Goal: Book appointment/travel/reservation

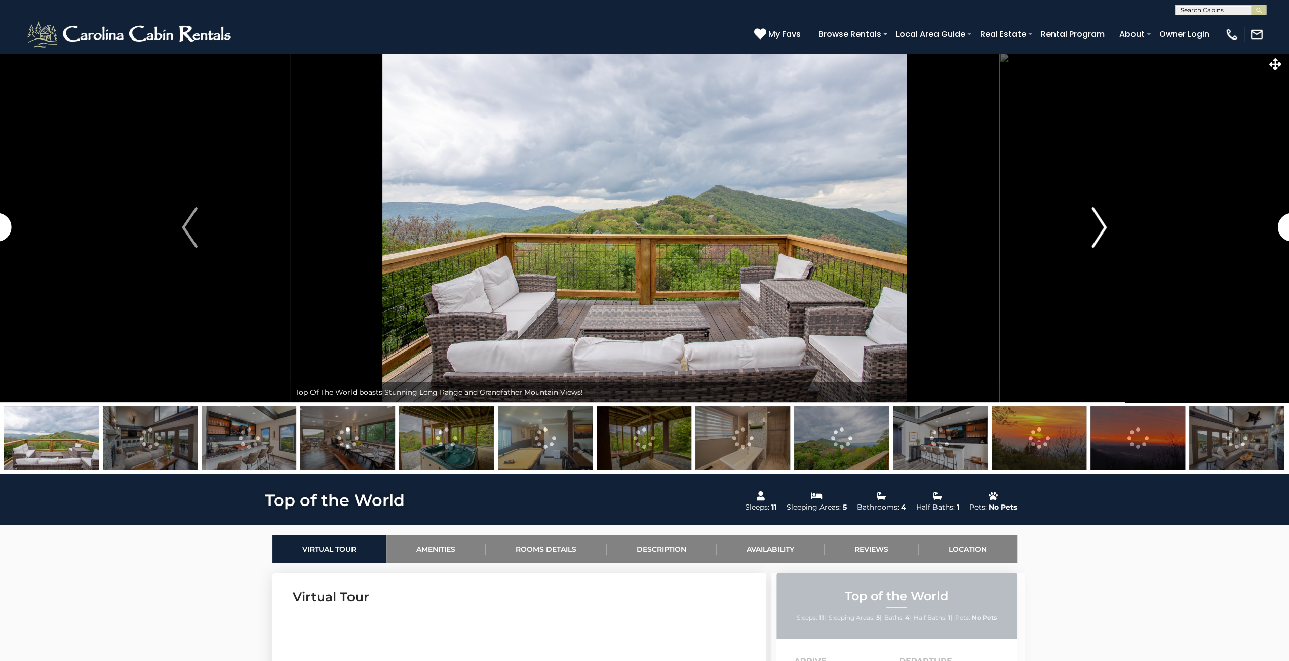
click at [1098, 231] on img "Next" at bounding box center [1098, 227] width 15 height 41
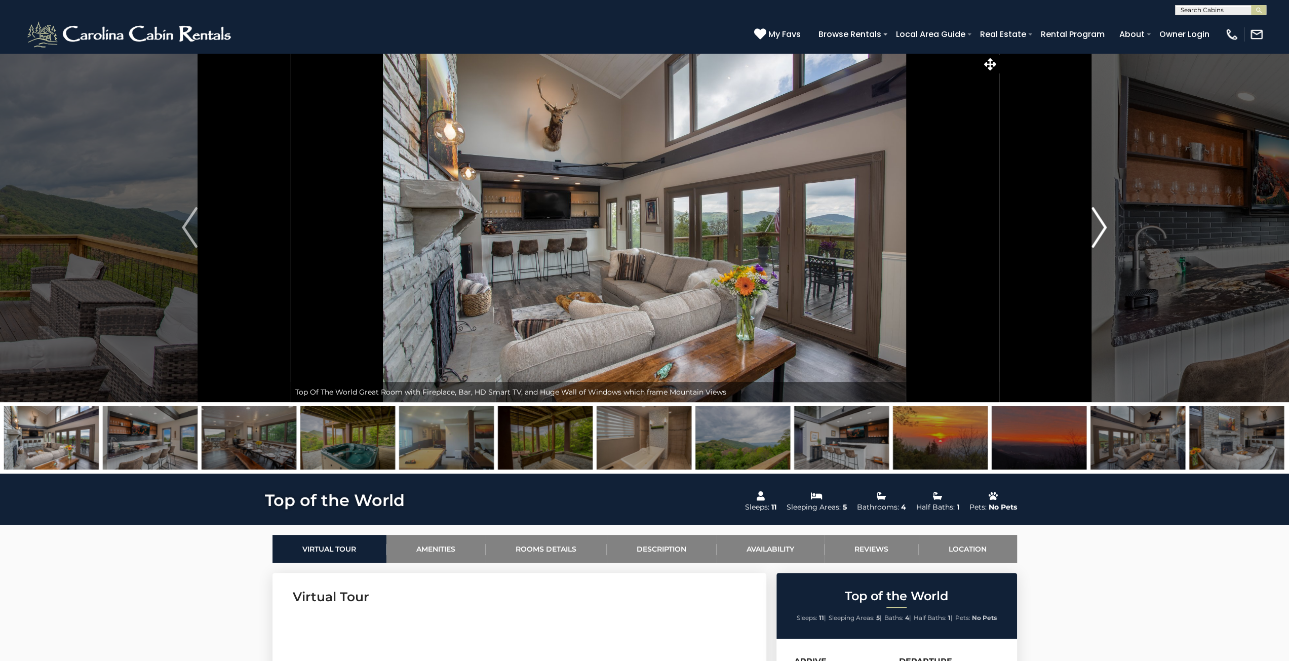
click at [1096, 224] on img "Next" at bounding box center [1098, 227] width 15 height 41
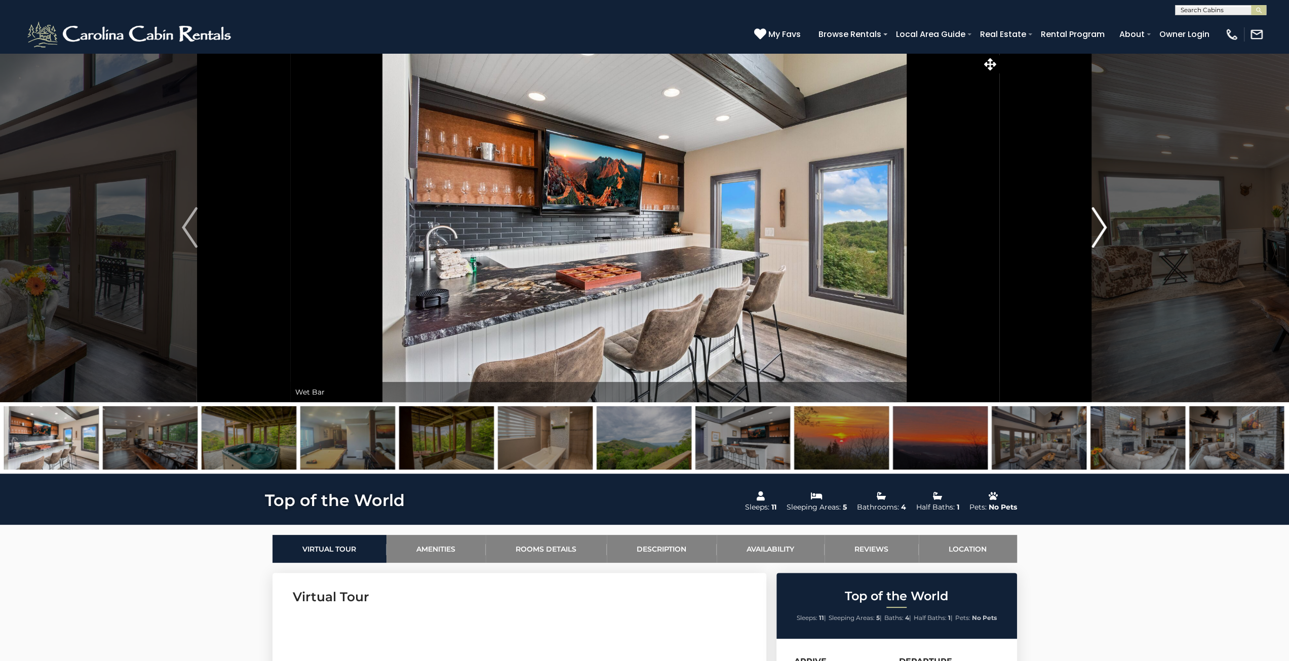
click at [1105, 224] on img "Next" at bounding box center [1098, 227] width 15 height 41
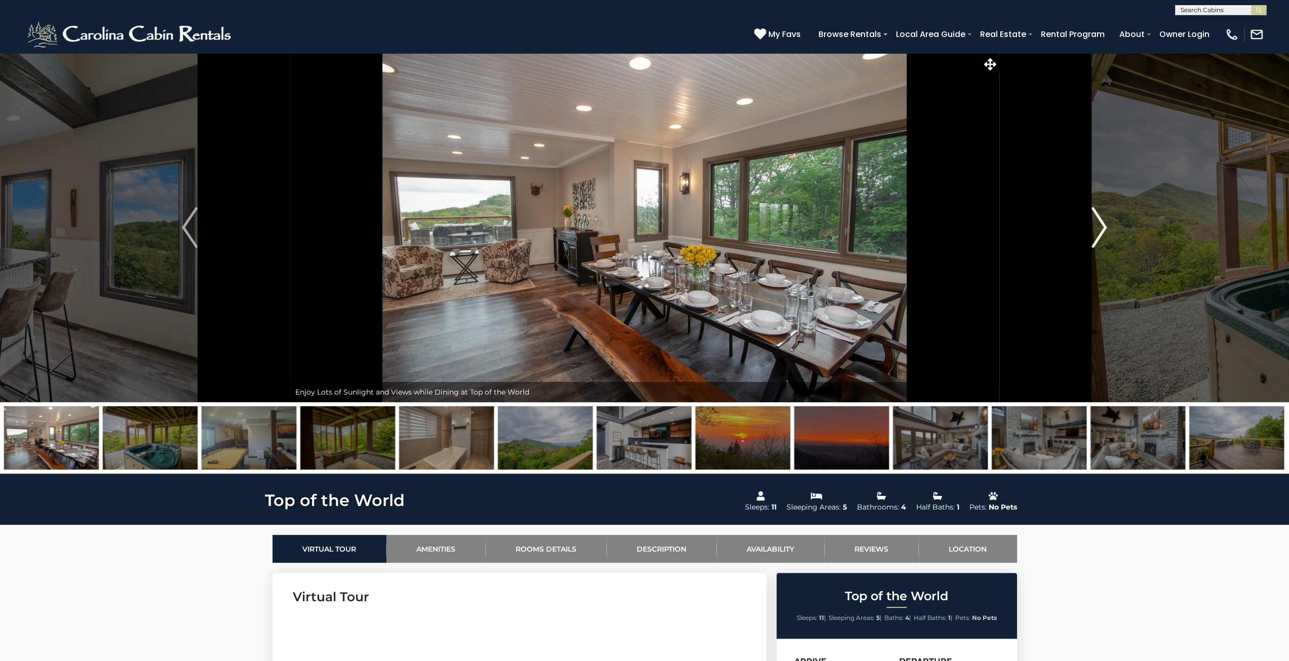
click at [1105, 224] on img "Next" at bounding box center [1098, 227] width 15 height 41
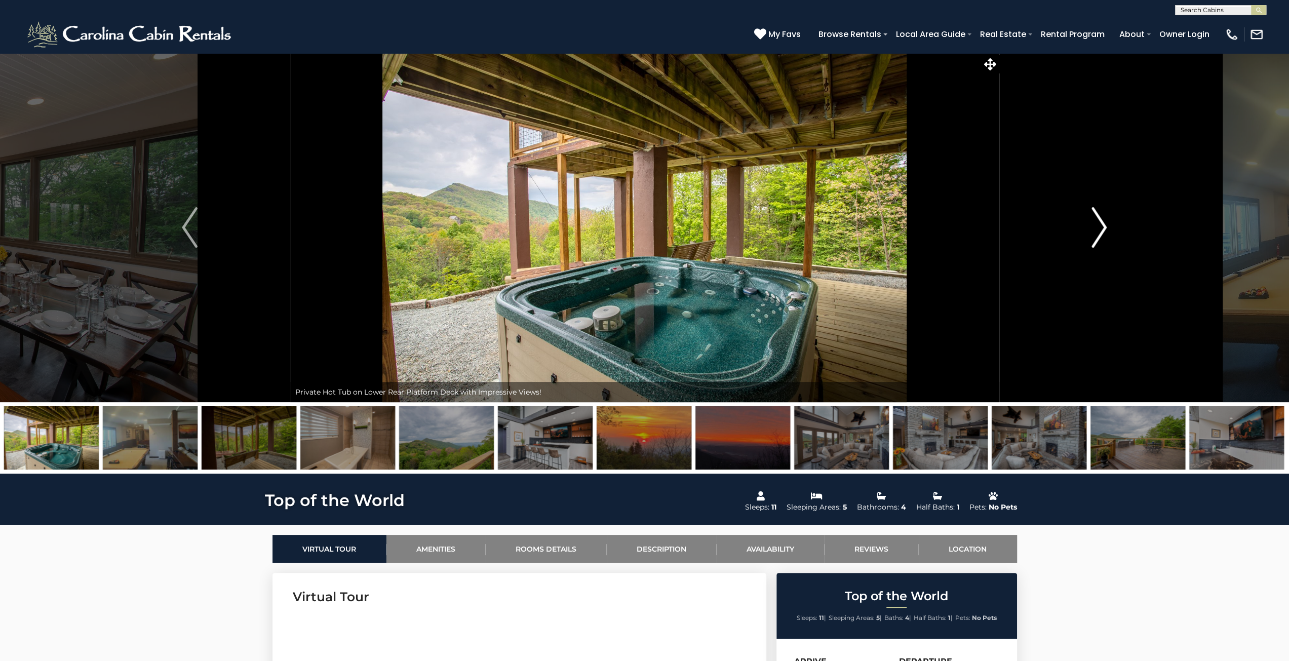
click at [1105, 224] on img "Next" at bounding box center [1098, 227] width 15 height 41
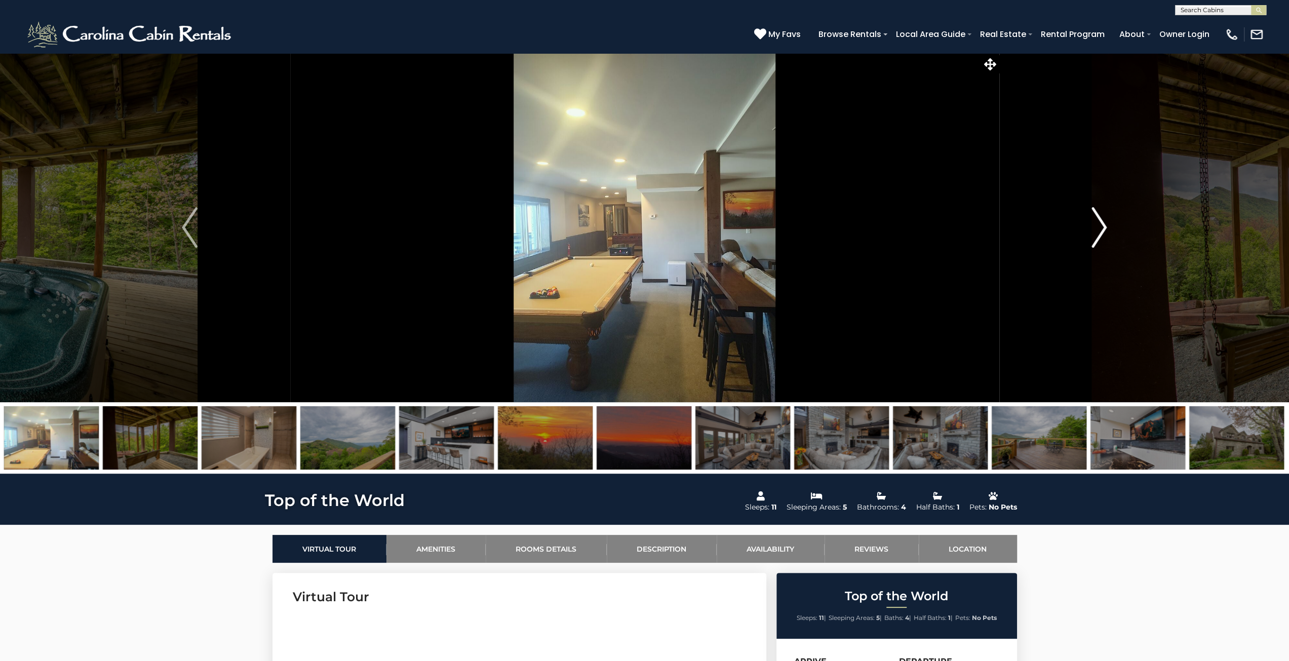
click at [1105, 224] on img "Next" at bounding box center [1098, 227] width 15 height 41
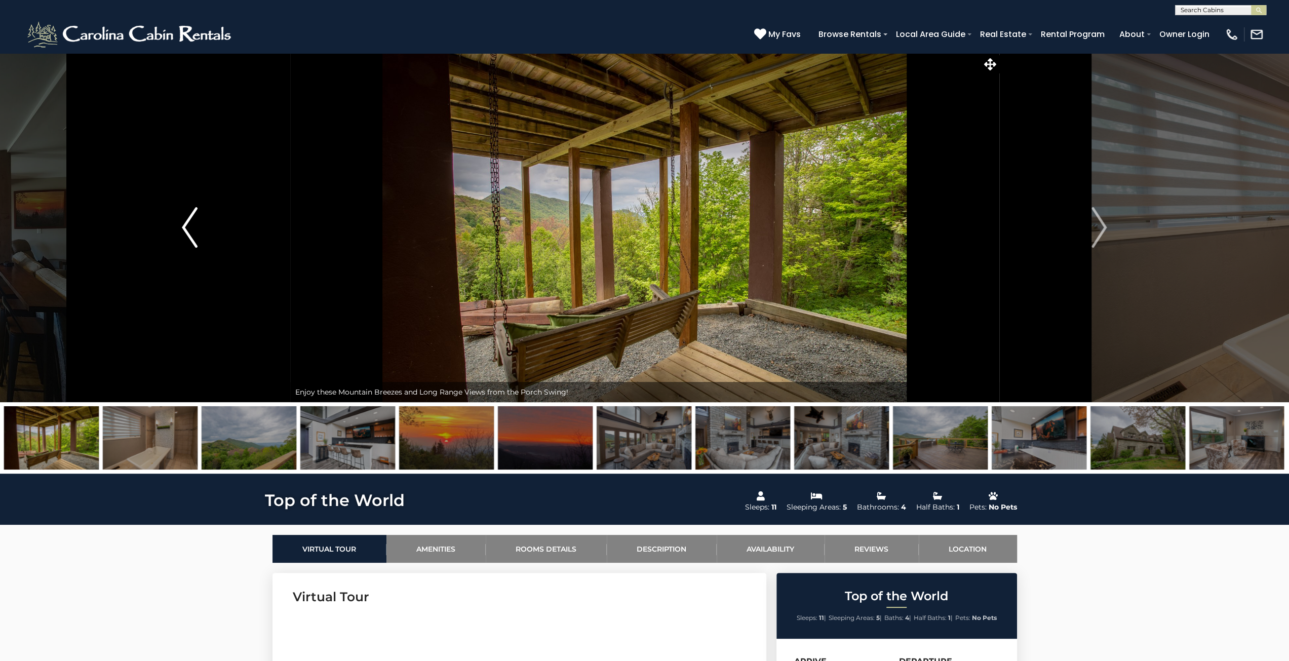
click at [191, 225] on img "Previous" at bounding box center [189, 227] width 15 height 41
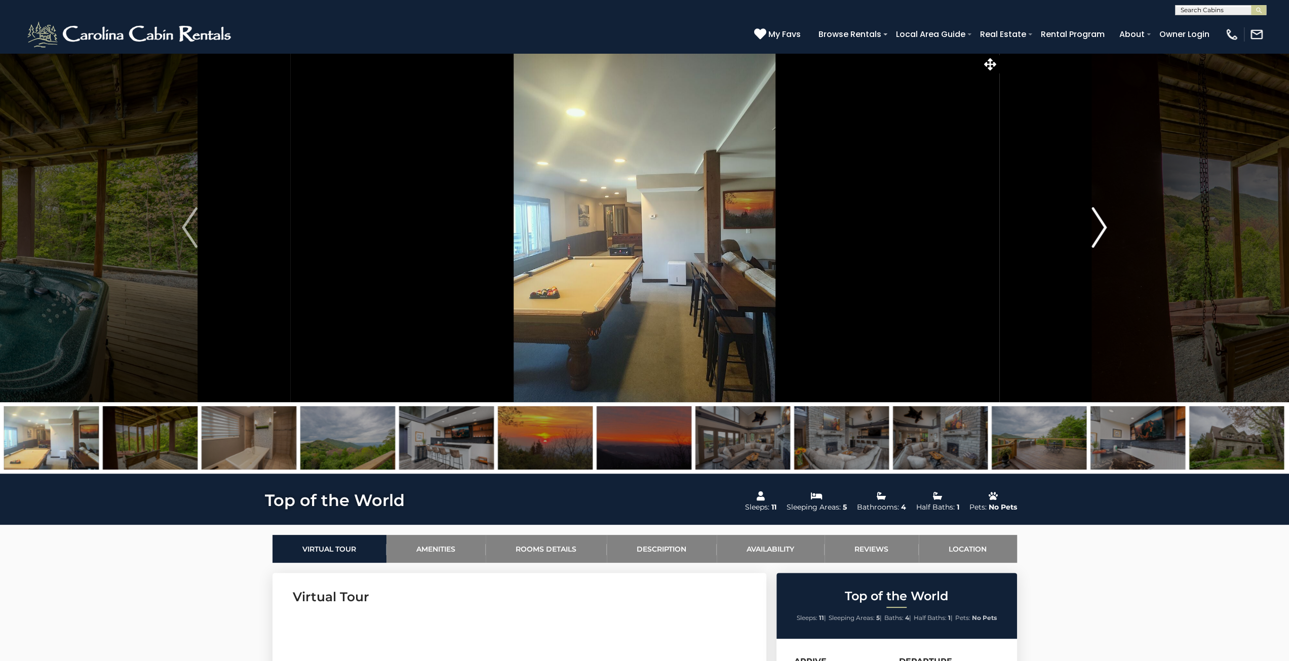
click at [1103, 238] on img "Next" at bounding box center [1098, 227] width 15 height 41
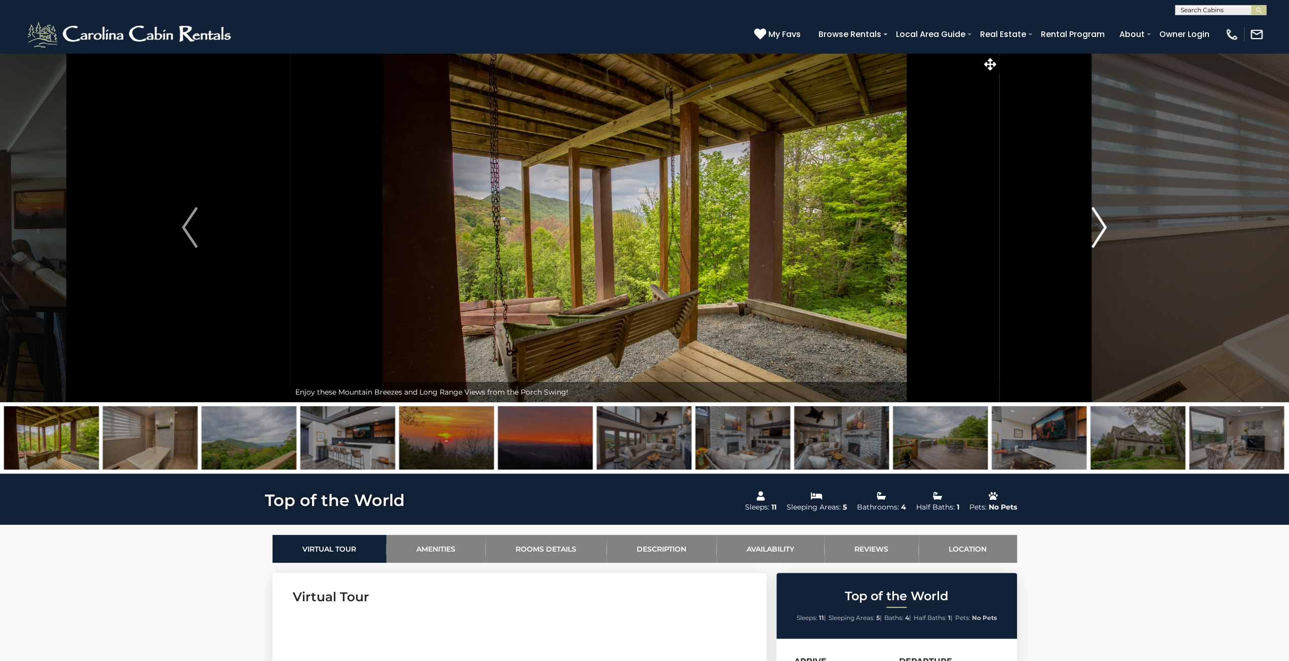
click at [1103, 238] on img "Next" at bounding box center [1098, 227] width 15 height 41
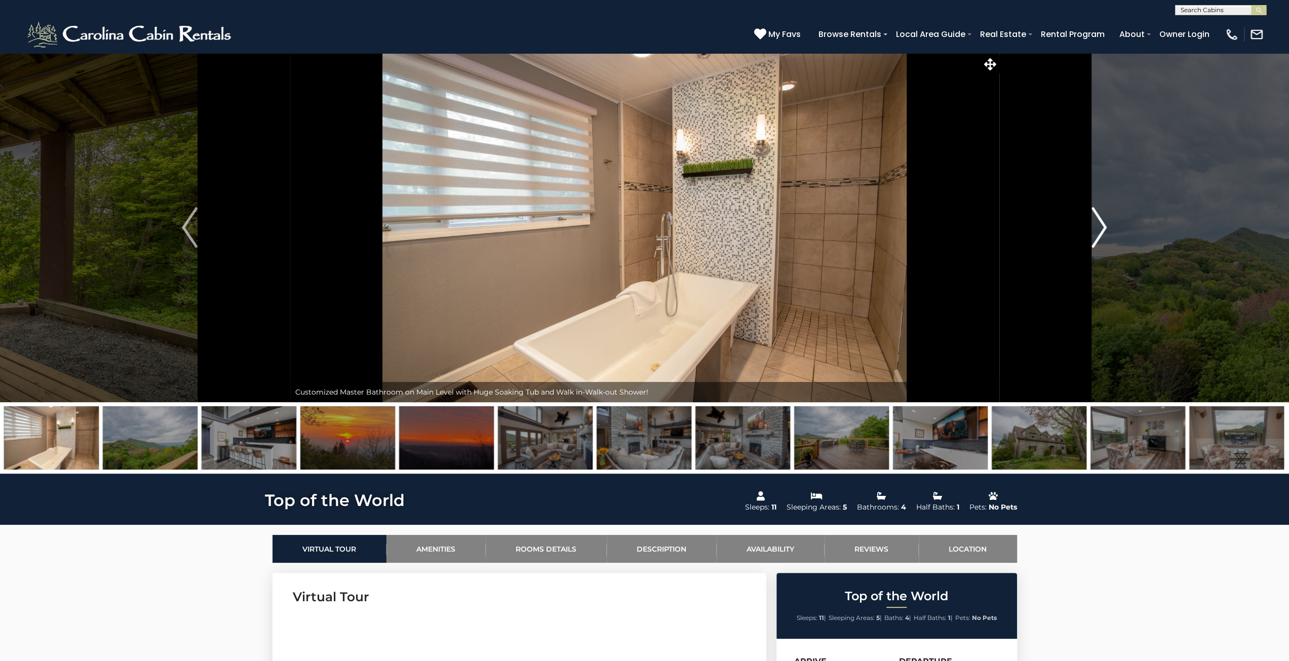
click at [1103, 238] on img "Next" at bounding box center [1098, 227] width 15 height 41
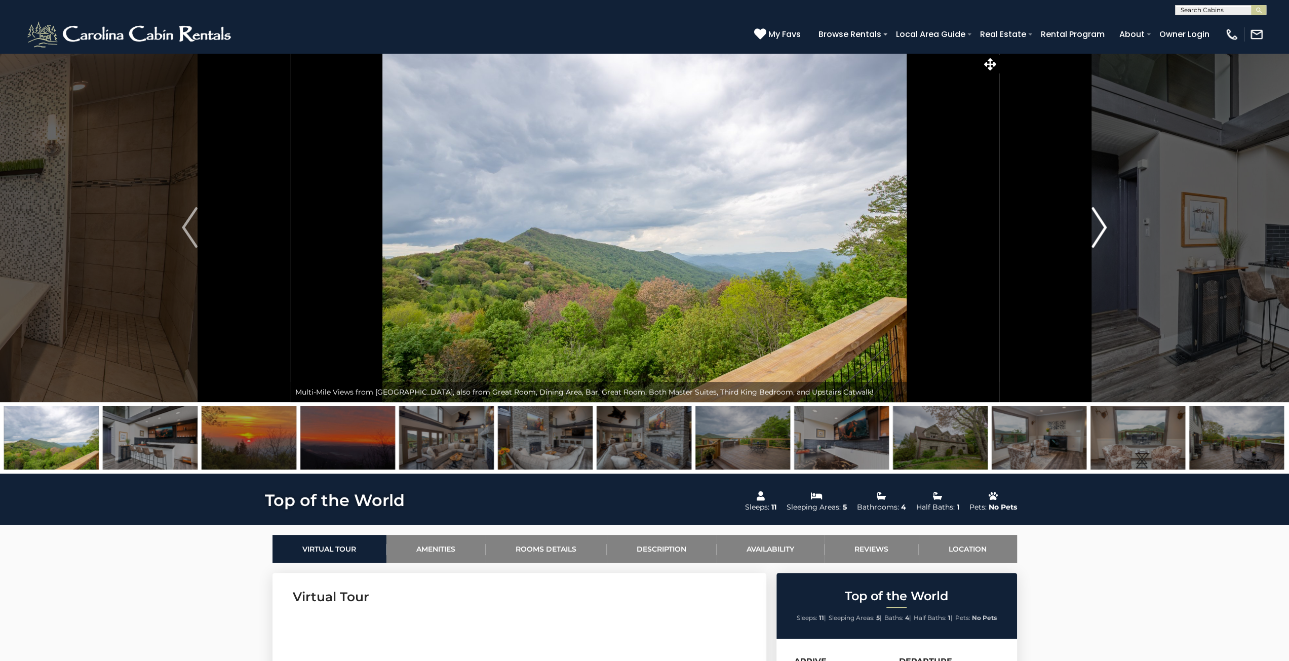
click at [1103, 238] on img "Next" at bounding box center [1098, 227] width 15 height 41
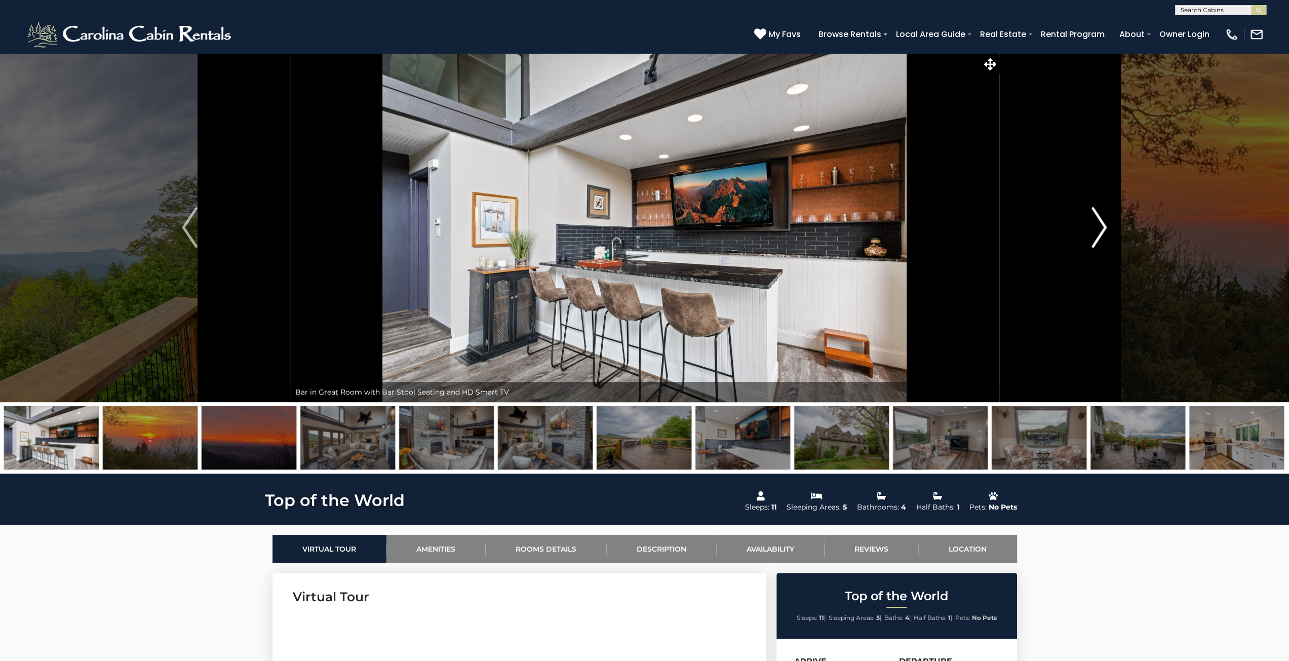
click at [1103, 238] on img "Next" at bounding box center [1098, 227] width 15 height 41
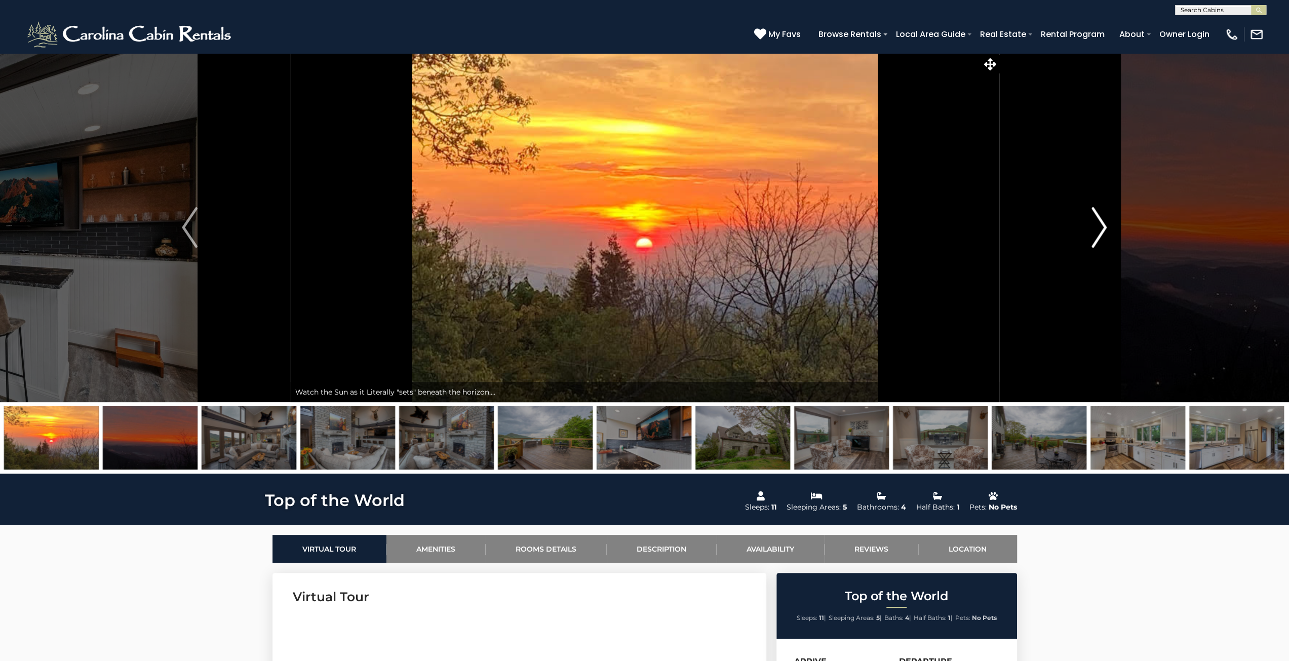
click at [1103, 238] on img "Next" at bounding box center [1098, 227] width 15 height 41
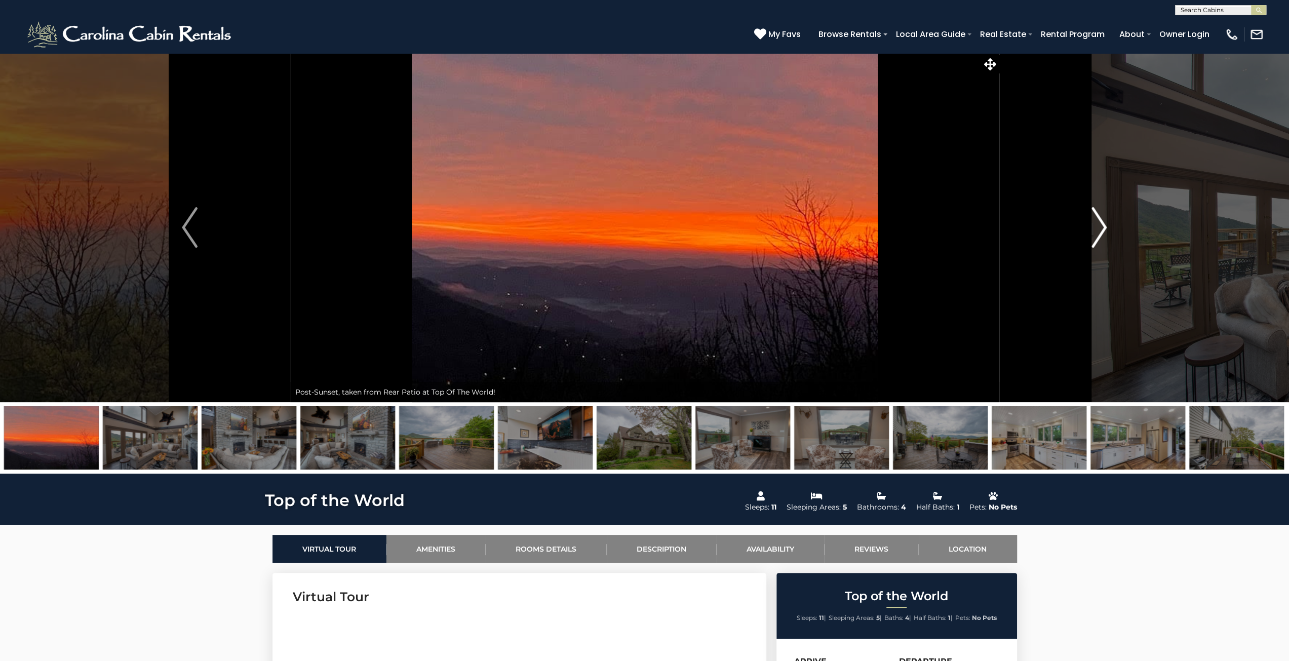
click at [1103, 238] on img "Next" at bounding box center [1098, 227] width 15 height 41
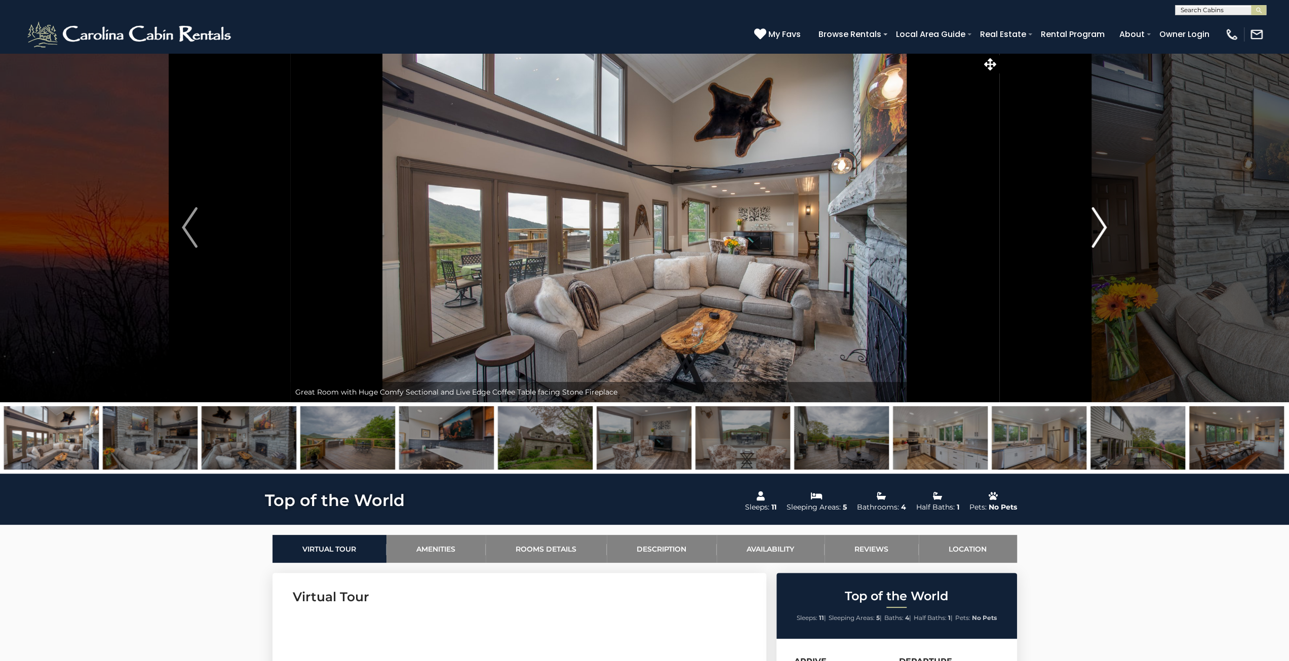
click at [1103, 238] on img "Next" at bounding box center [1098, 227] width 15 height 41
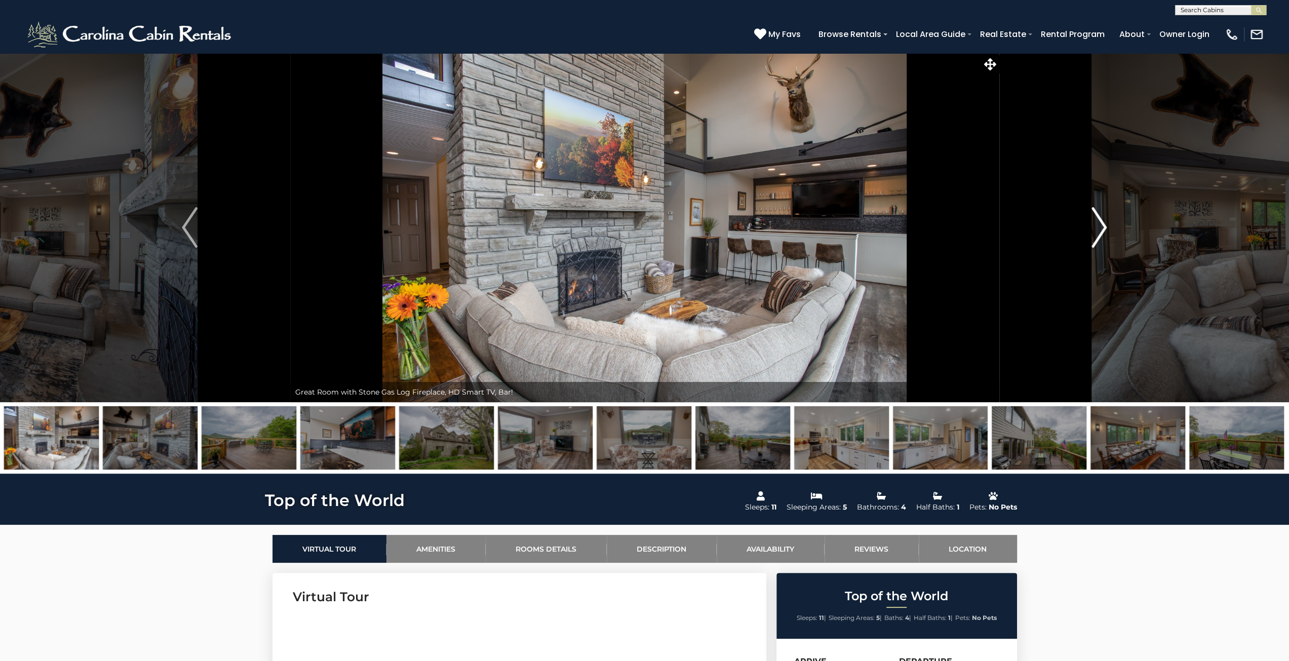
click at [1103, 238] on img "Next" at bounding box center [1098, 227] width 15 height 41
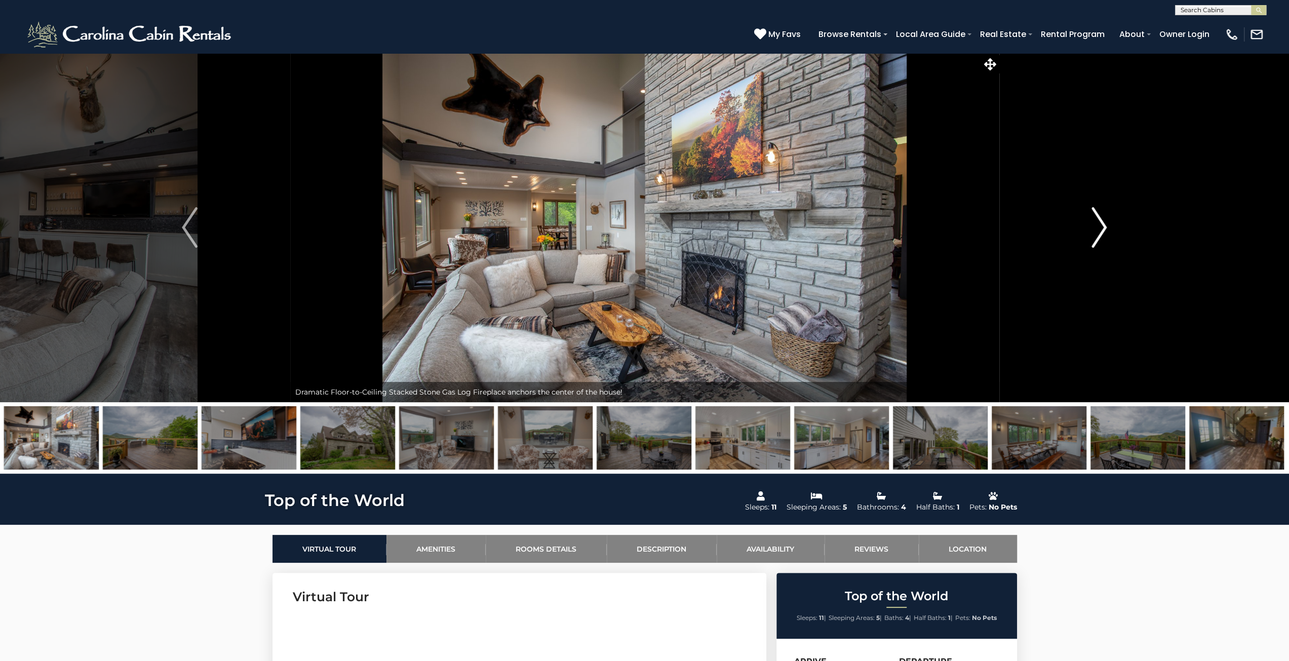
click at [1103, 238] on img "Next" at bounding box center [1098, 227] width 15 height 41
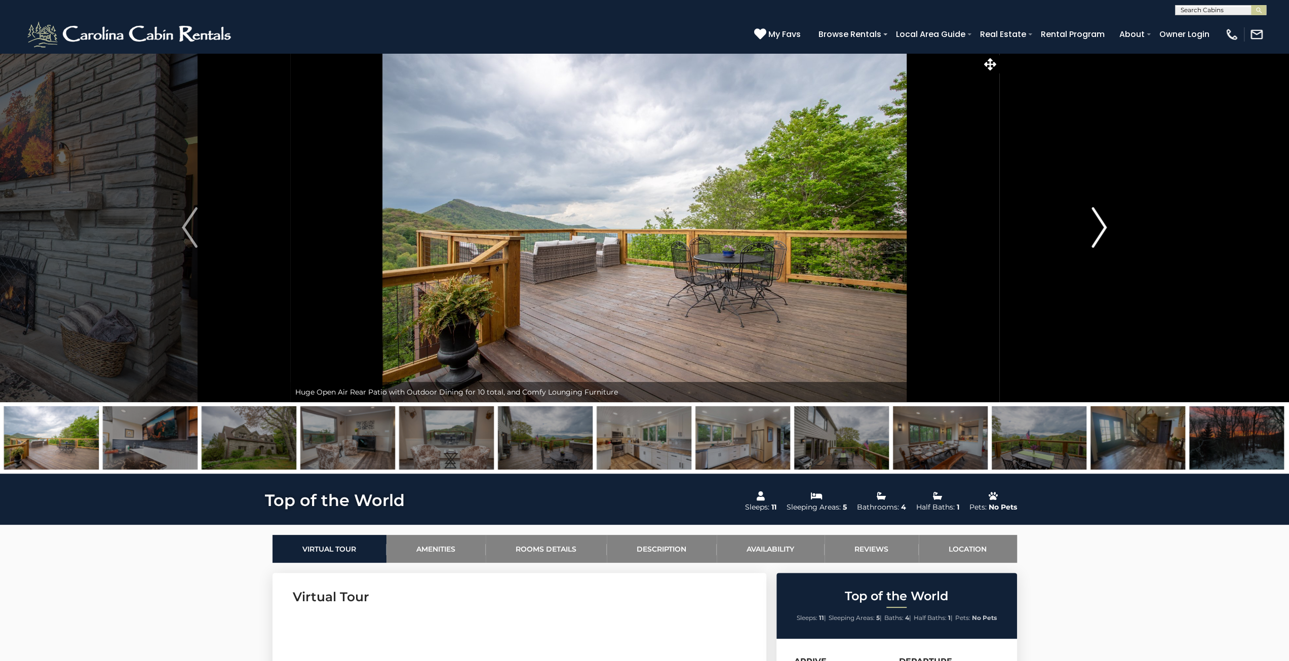
click at [1098, 227] on img "Next" at bounding box center [1098, 227] width 15 height 41
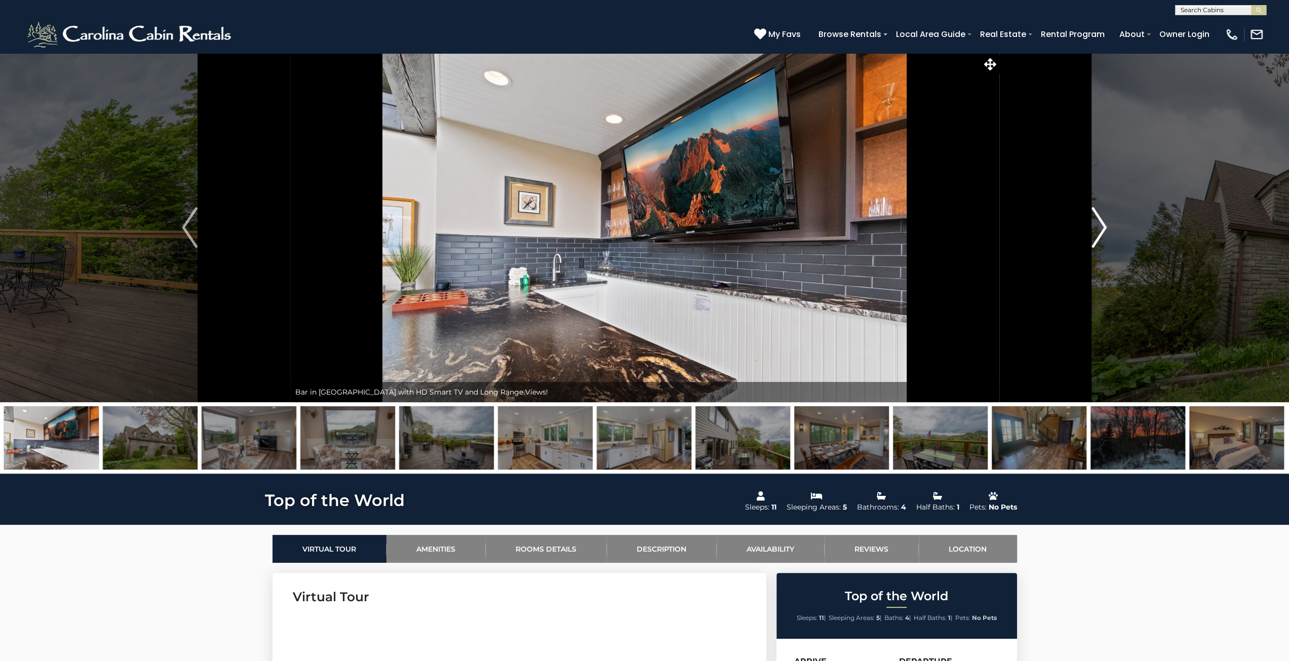
click at [1098, 227] on img "Next" at bounding box center [1098, 227] width 15 height 41
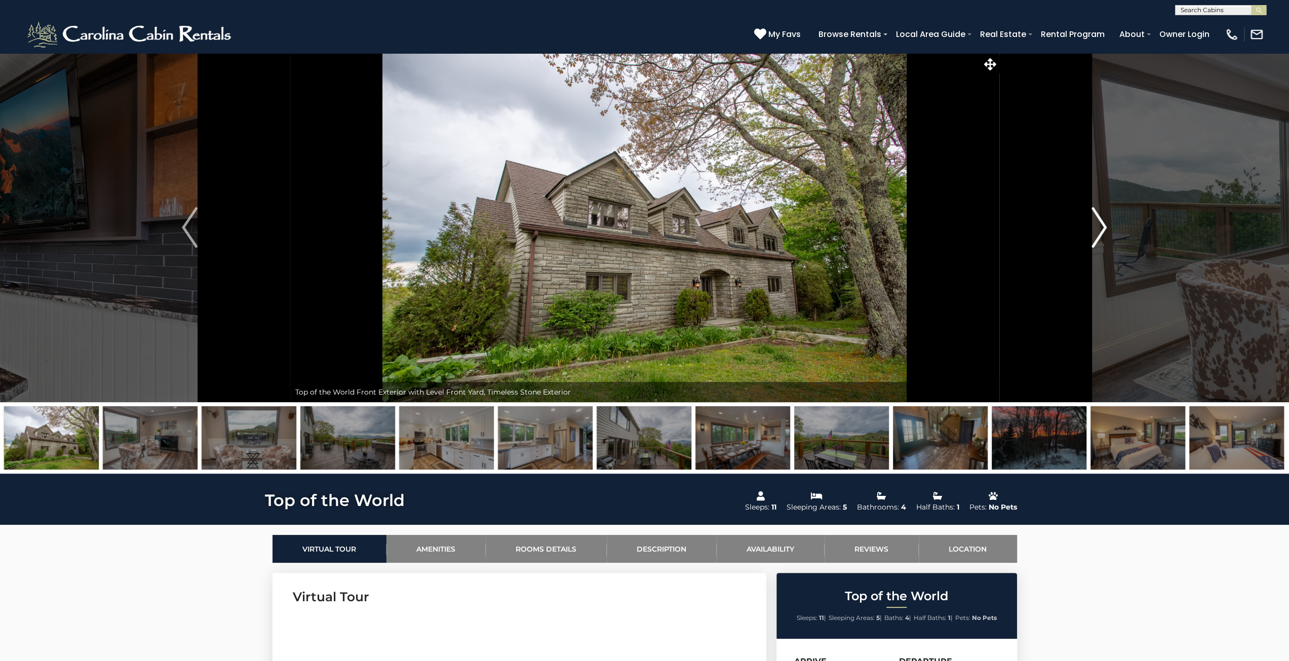
click at [1098, 227] on img "Next" at bounding box center [1098, 227] width 15 height 41
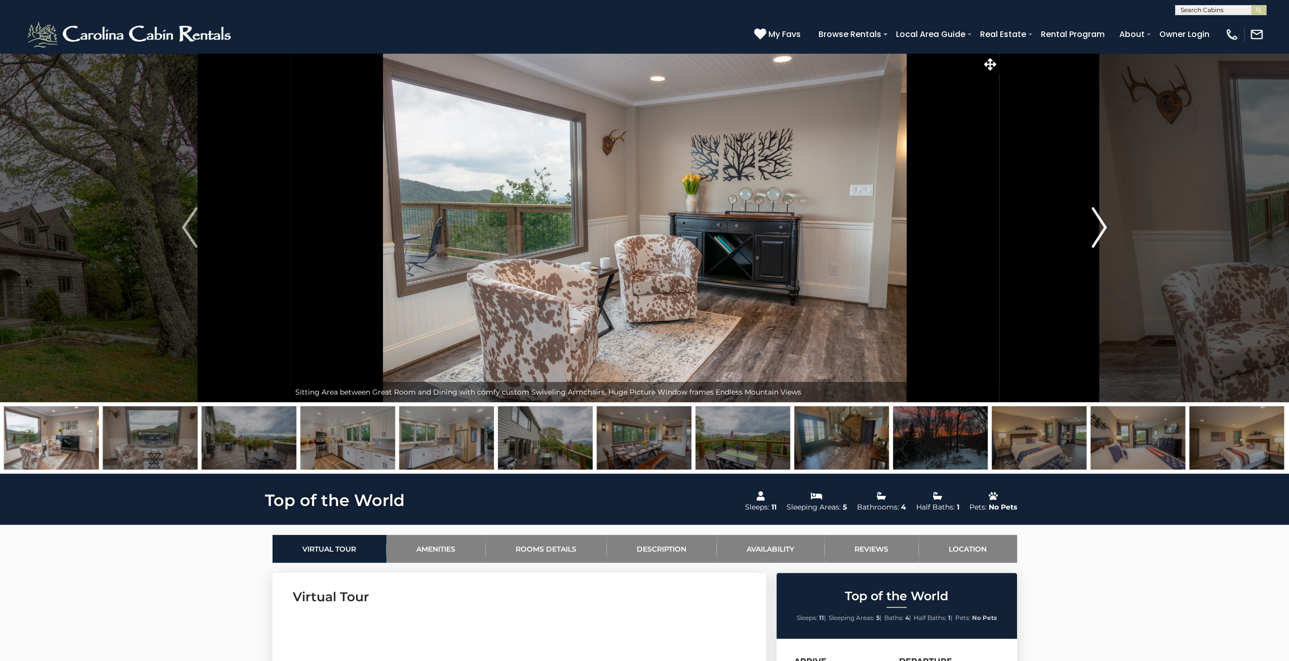
click at [1098, 227] on img "Next" at bounding box center [1098, 227] width 15 height 41
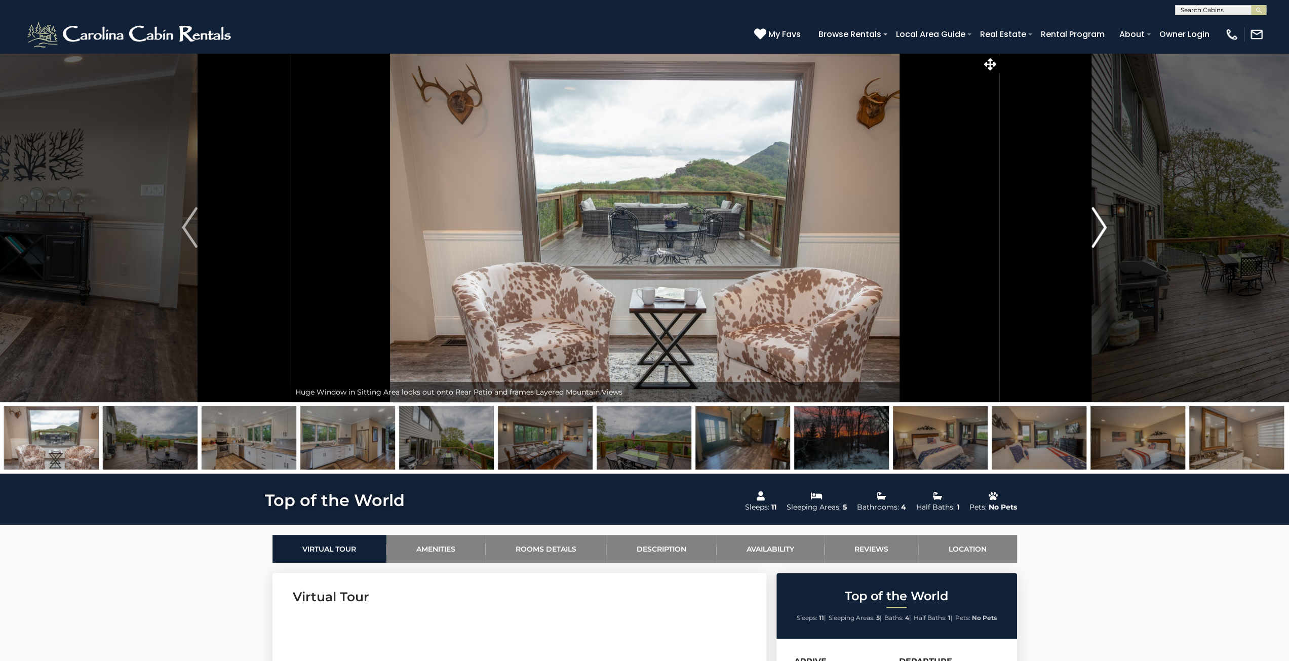
click at [1098, 227] on img "Next" at bounding box center [1098, 227] width 15 height 41
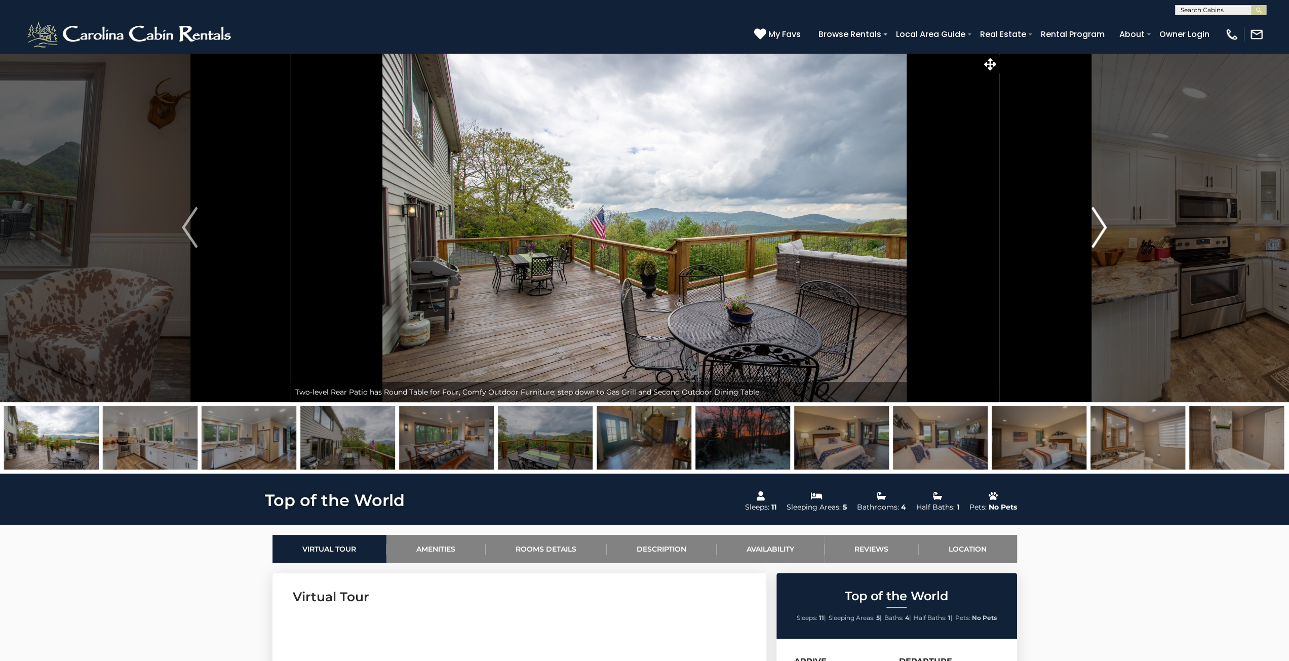
click at [1098, 227] on img "Next" at bounding box center [1098, 227] width 15 height 41
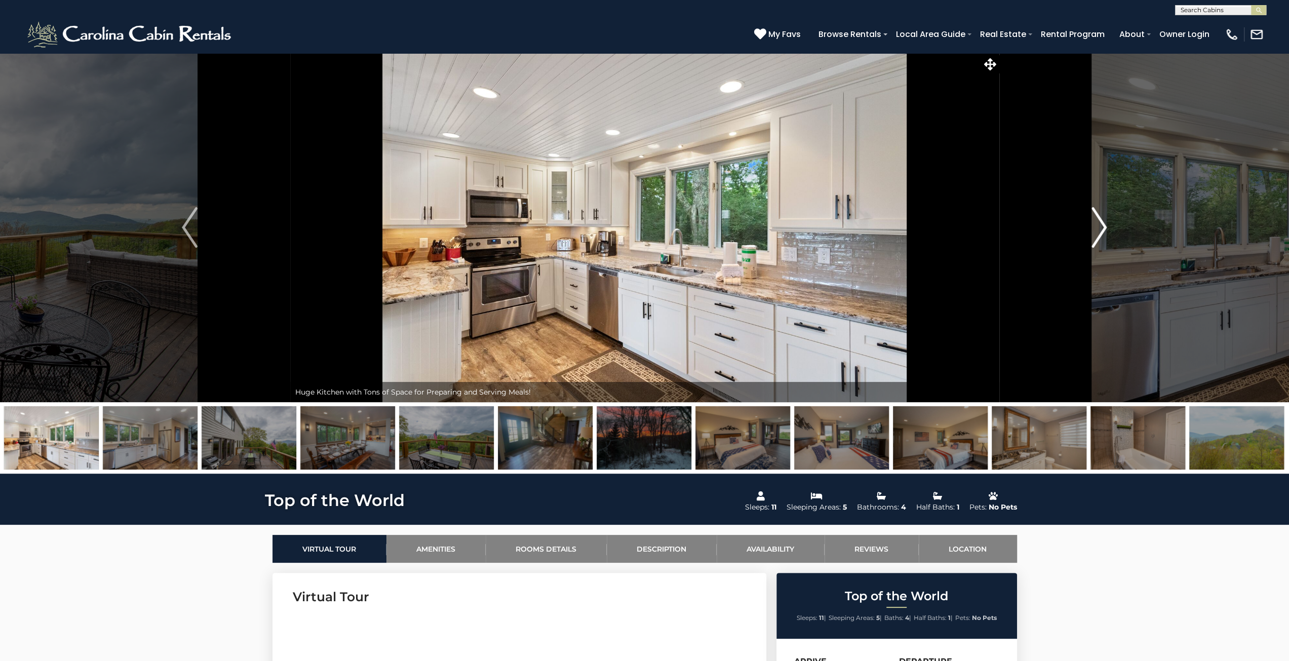
click at [1098, 227] on img "Next" at bounding box center [1098, 227] width 15 height 41
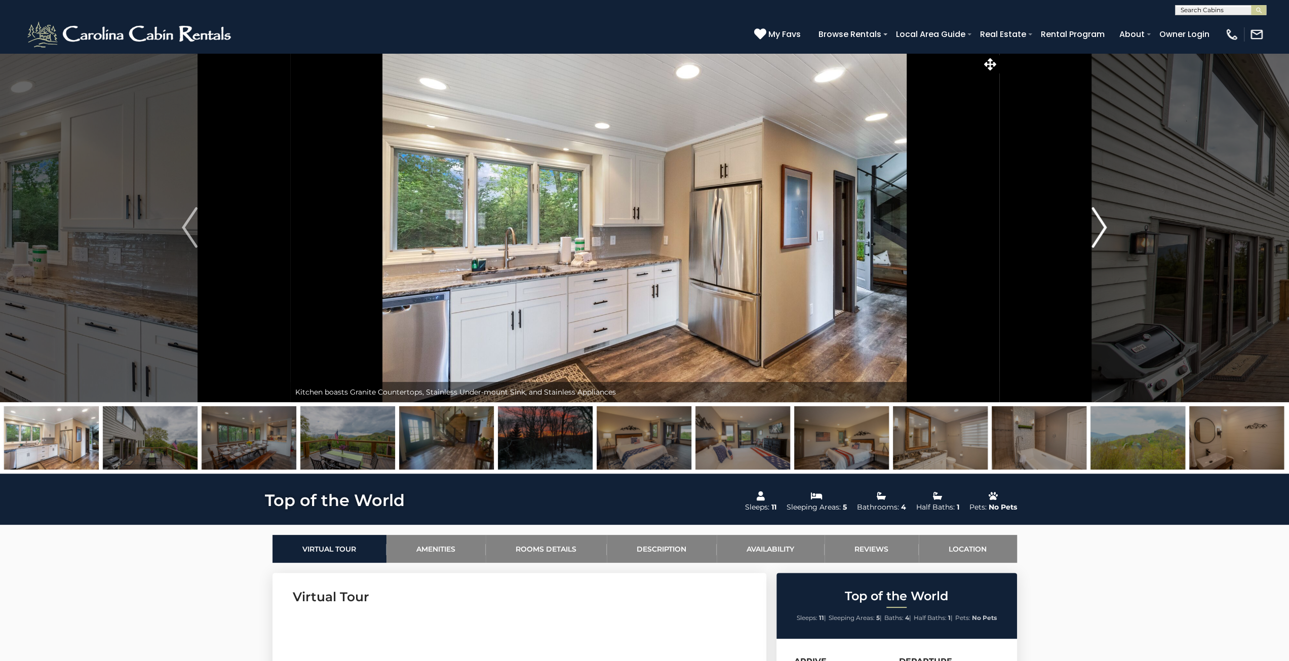
click at [1098, 227] on img "Next" at bounding box center [1098, 227] width 15 height 41
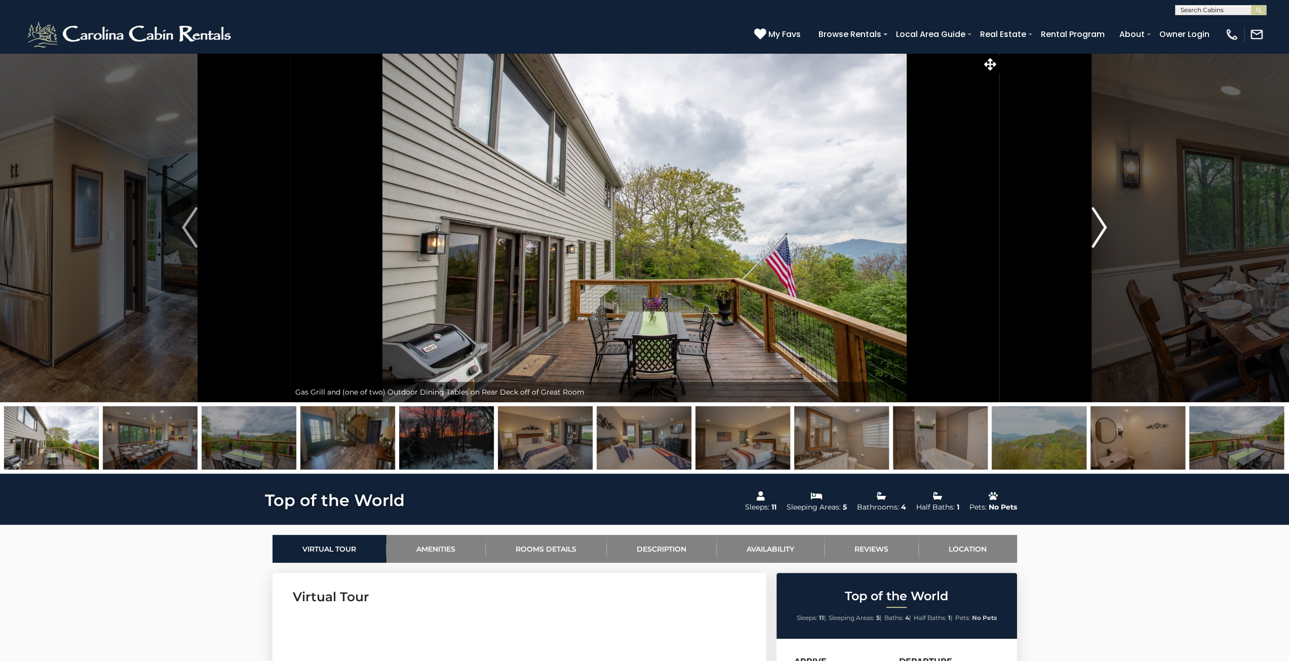
click at [1098, 227] on img "Next" at bounding box center [1098, 227] width 15 height 41
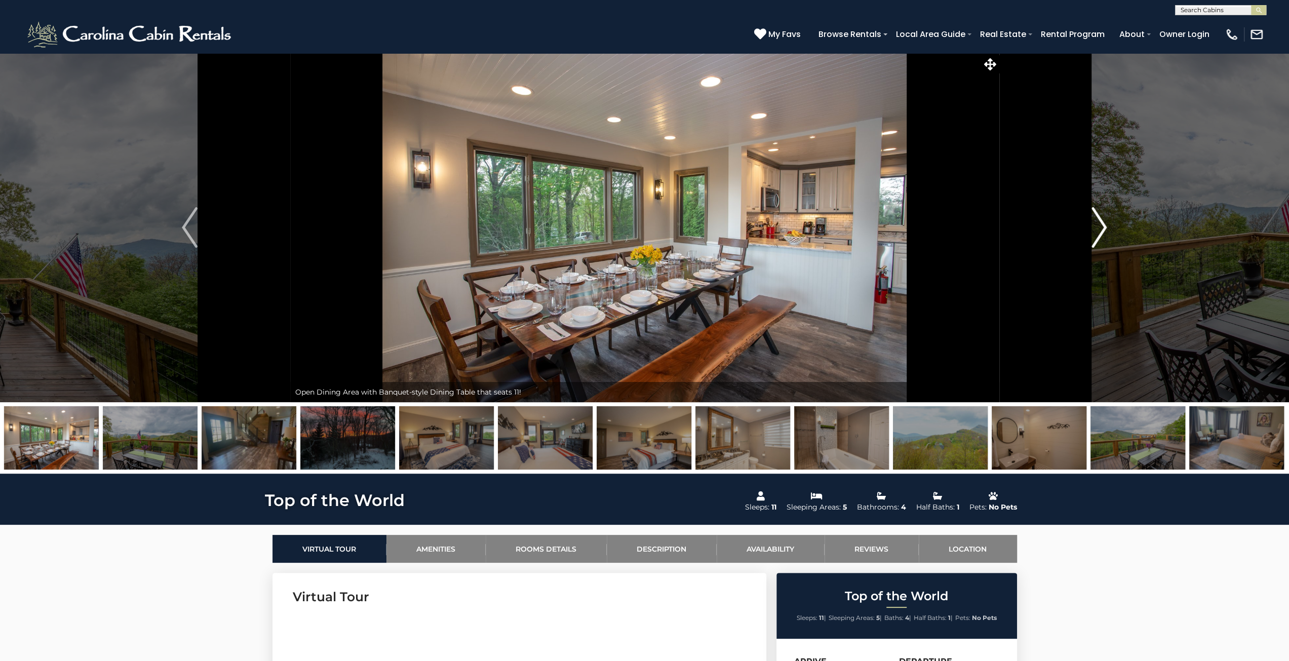
click at [1098, 227] on img "Next" at bounding box center [1098, 227] width 15 height 41
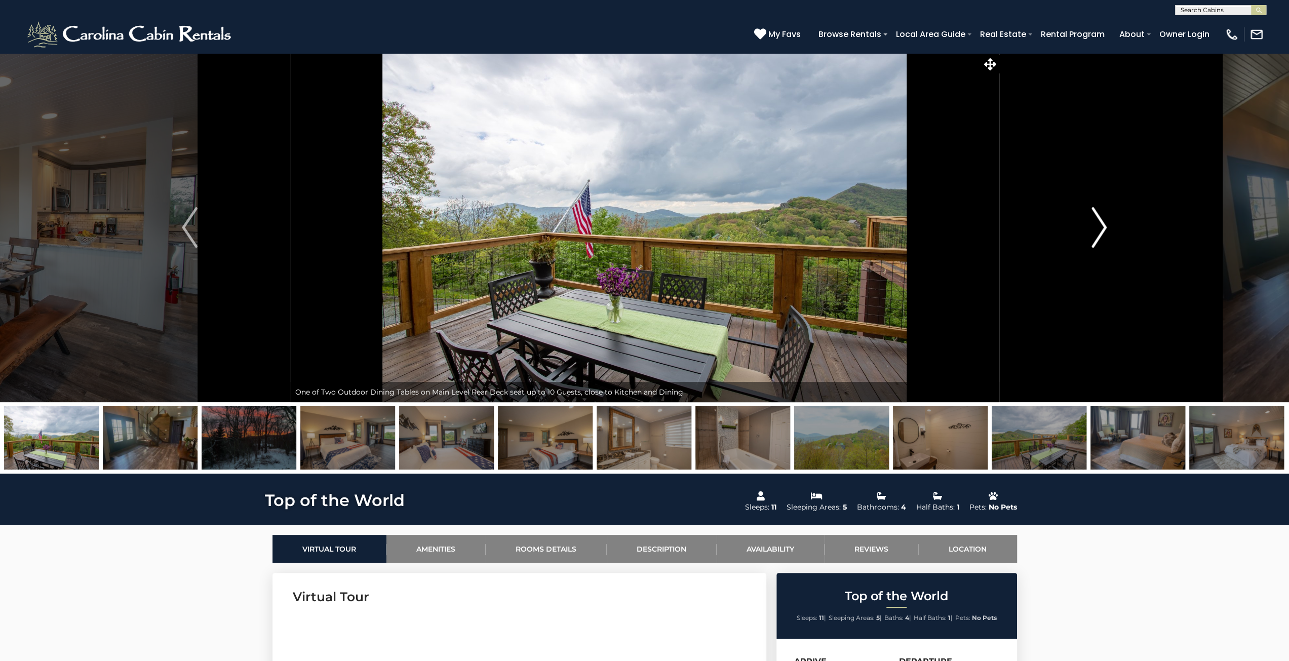
click at [1098, 227] on img "Next" at bounding box center [1098, 227] width 15 height 41
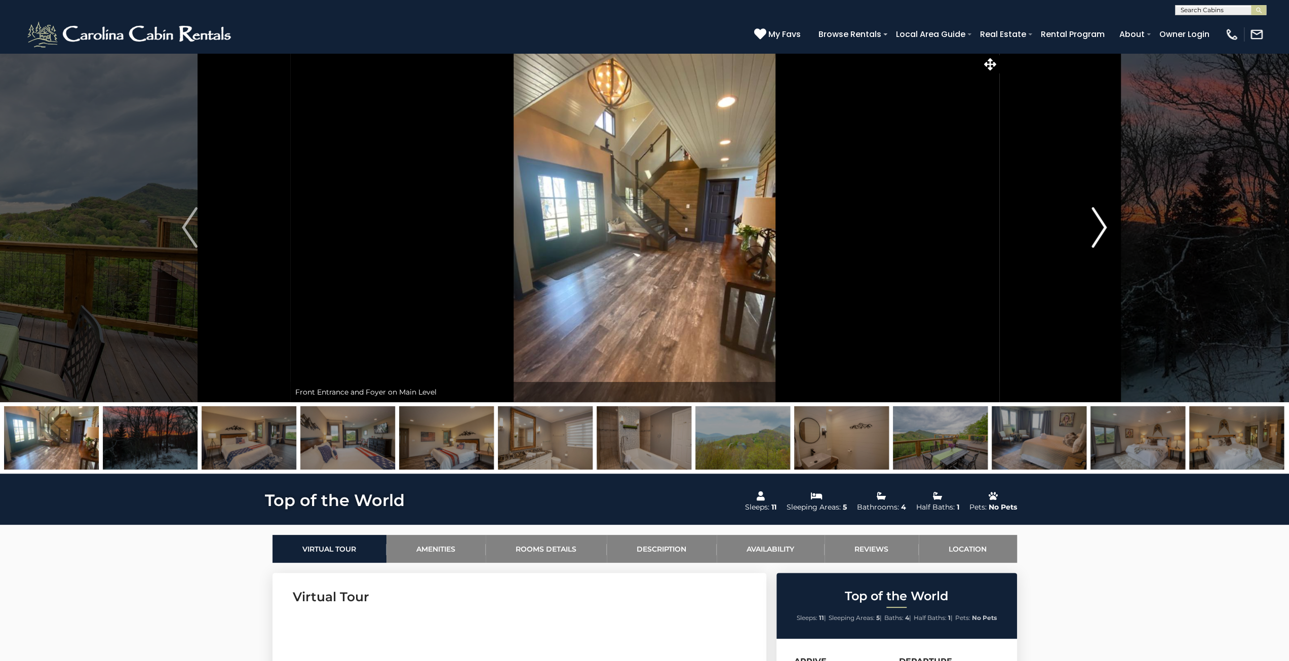
click at [1098, 227] on img "Next" at bounding box center [1098, 227] width 15 height 41
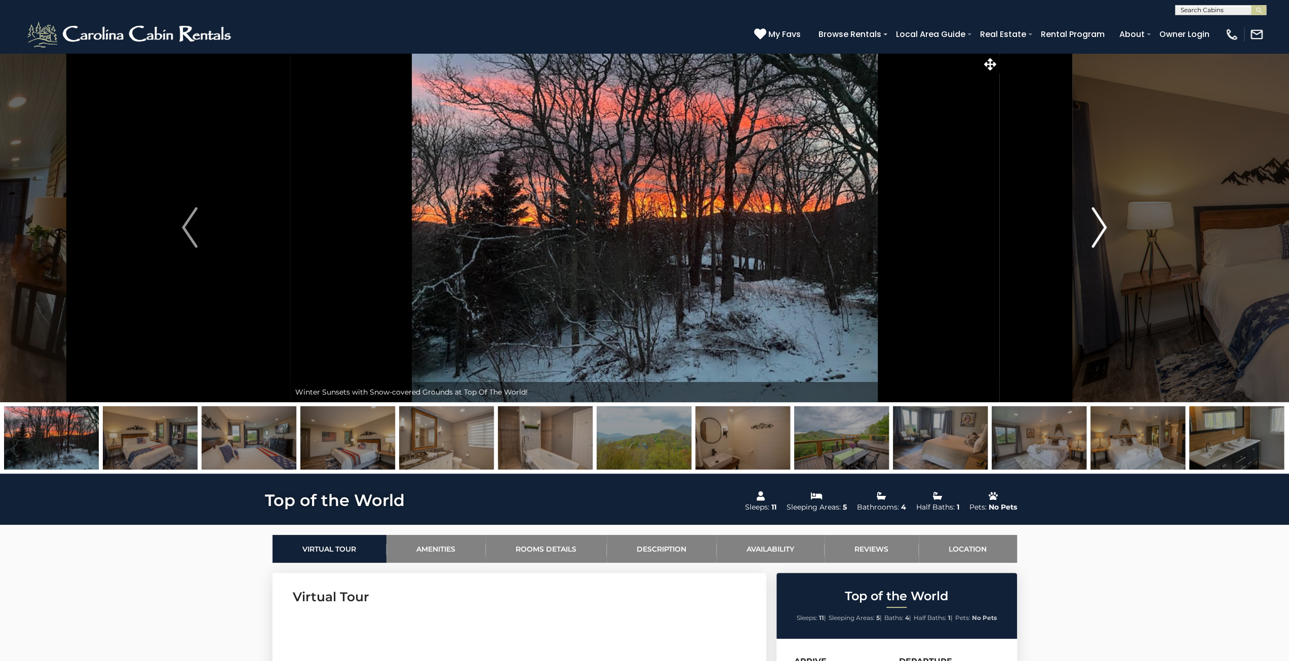
click at [1098, 227] on img "Next" at bounding box center [1098, 227] width 15 height 41
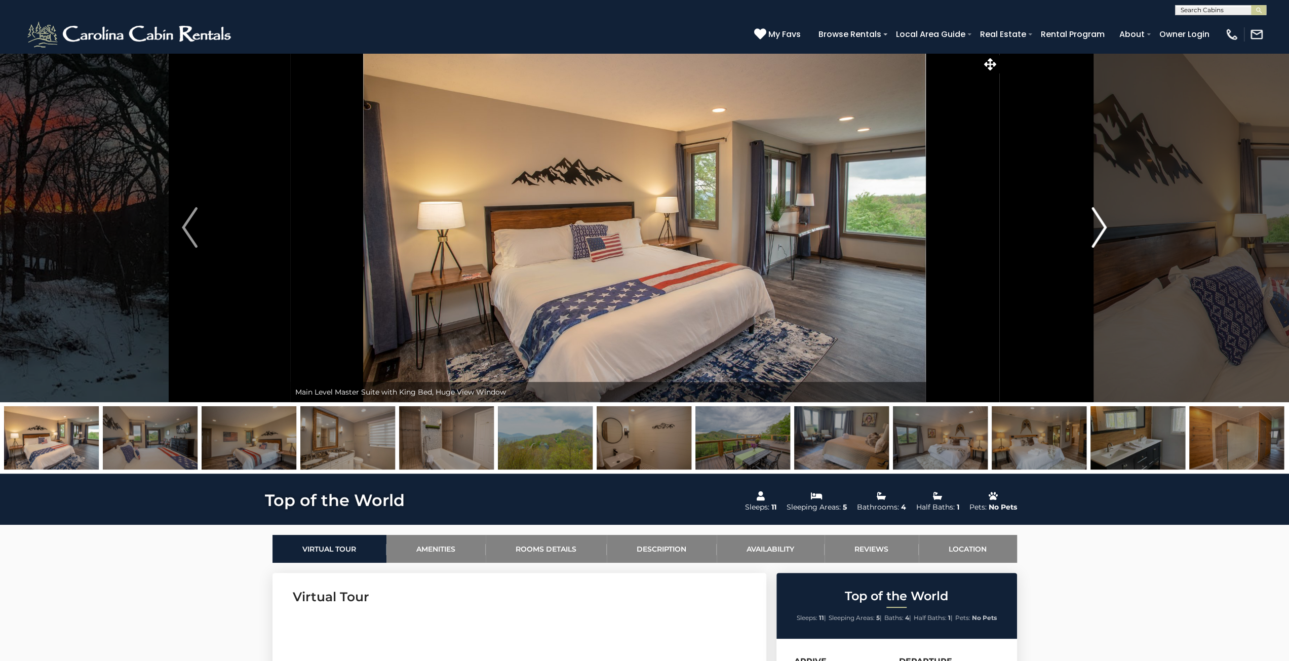
click at [1098, 227] on img "Next" at bounding box center [1098, 227] width 15 height 41
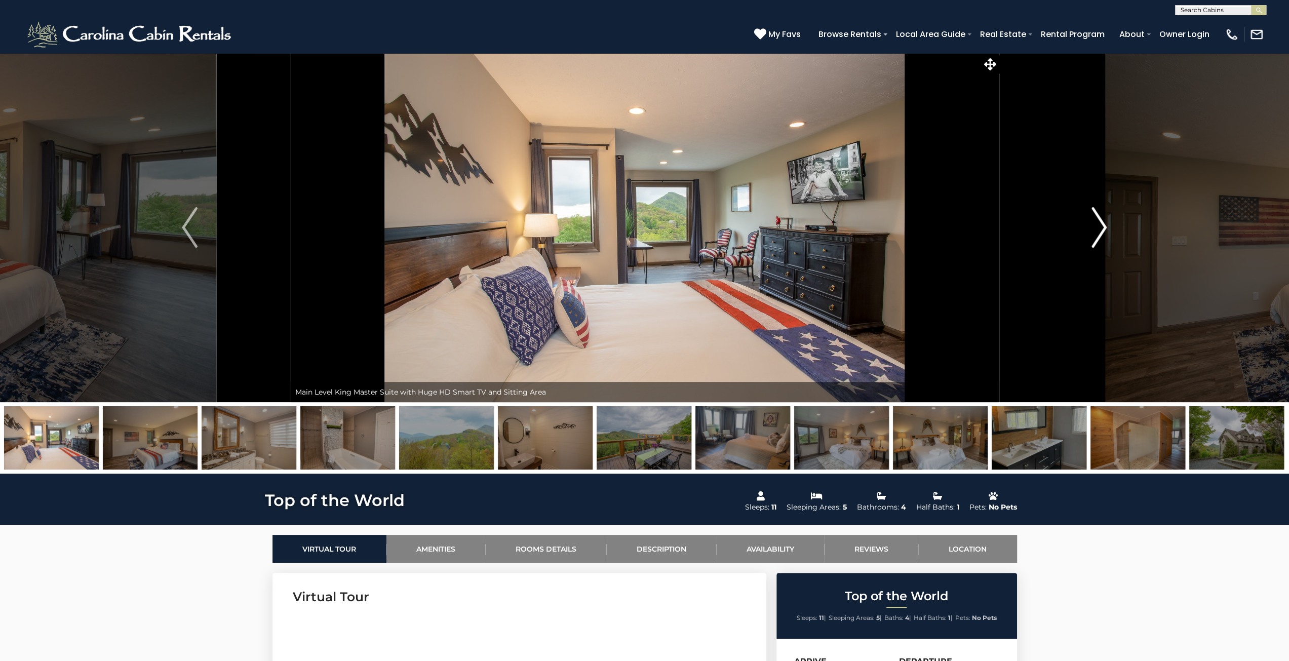
click at [1098, 227] on img "Next" at bounding box center [1098, 227] width 15 height 41
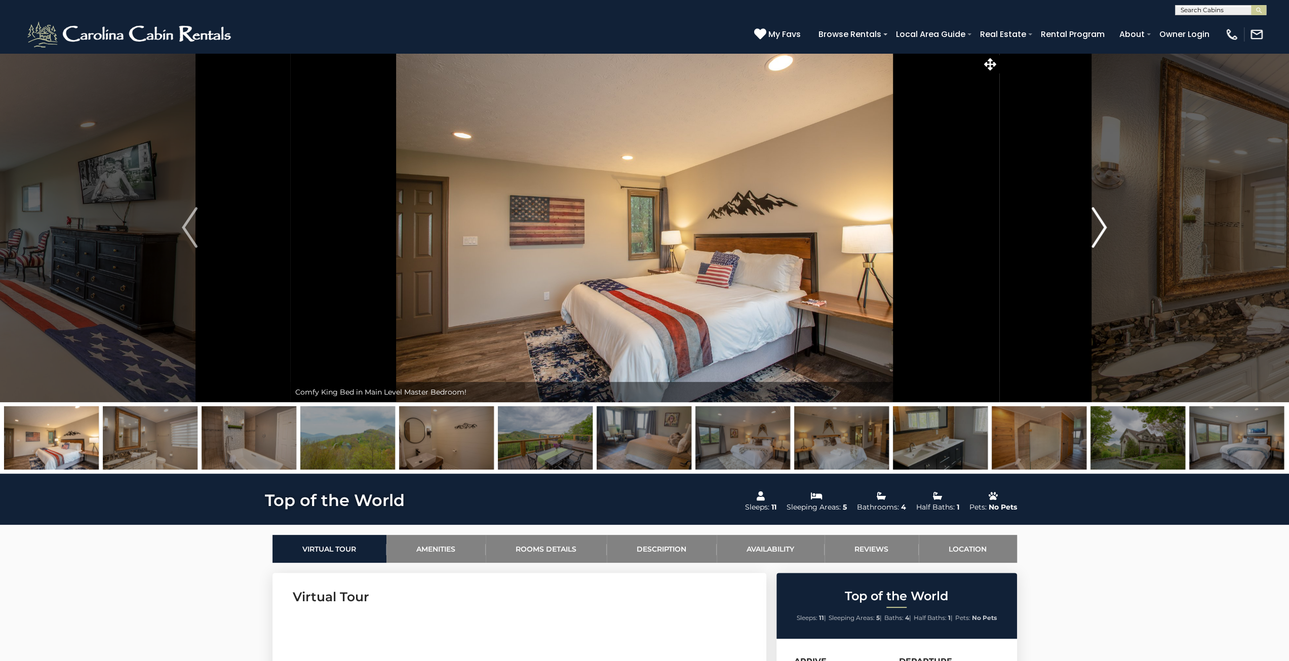
click at [1098, 227] on img "Next" at bounding box center [1098, 227] width 15 height 41
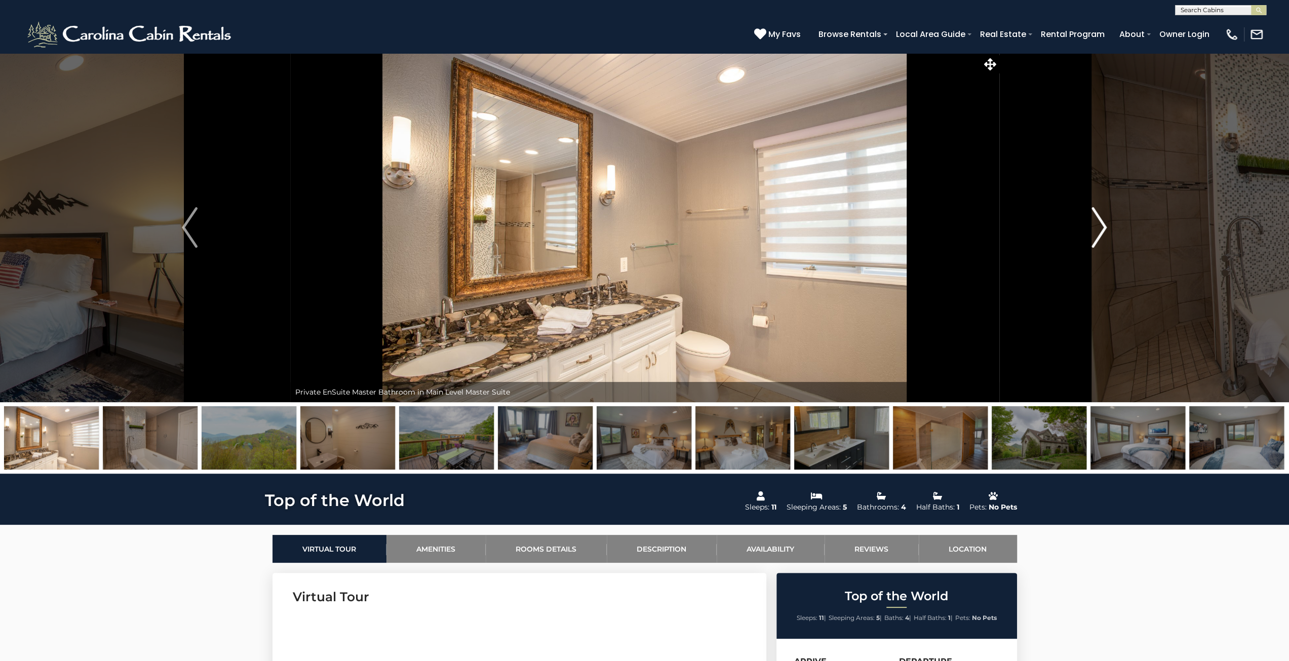
click at [1098, 227] on img "Next" at bounding box center [1098, 227] width 15 height 41
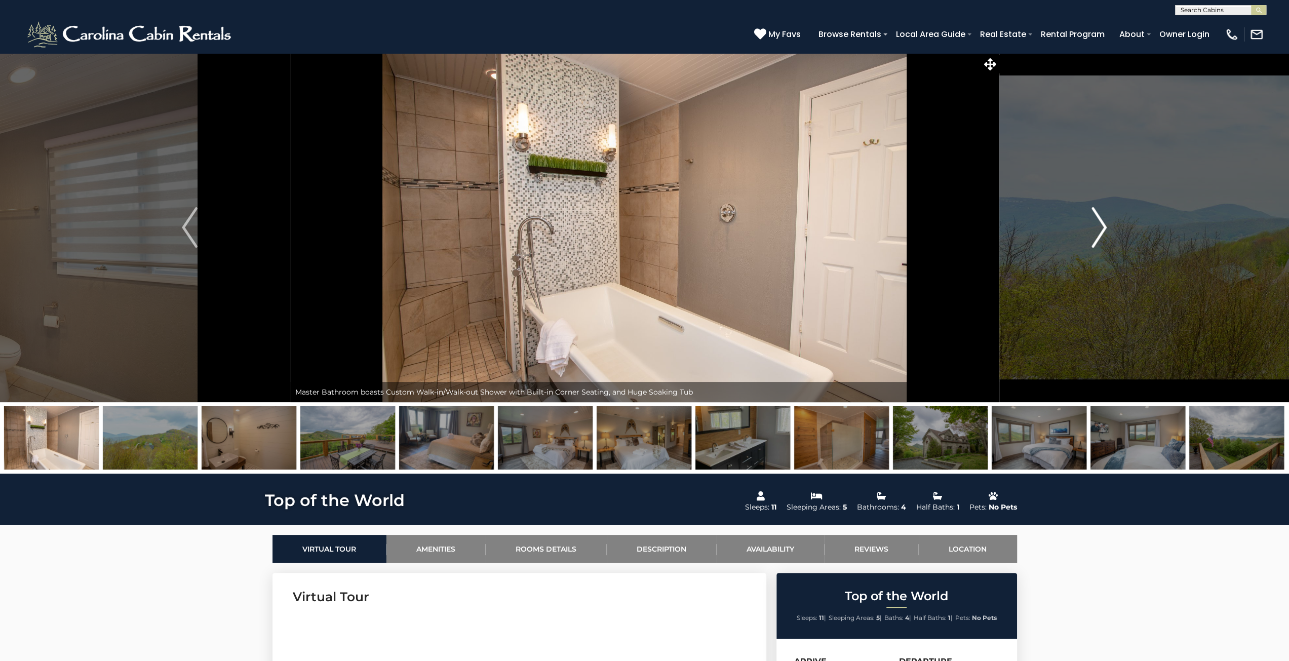
click at [1098, 227] on img "Next" at bounding box center [1098, 227] width 15 height 41
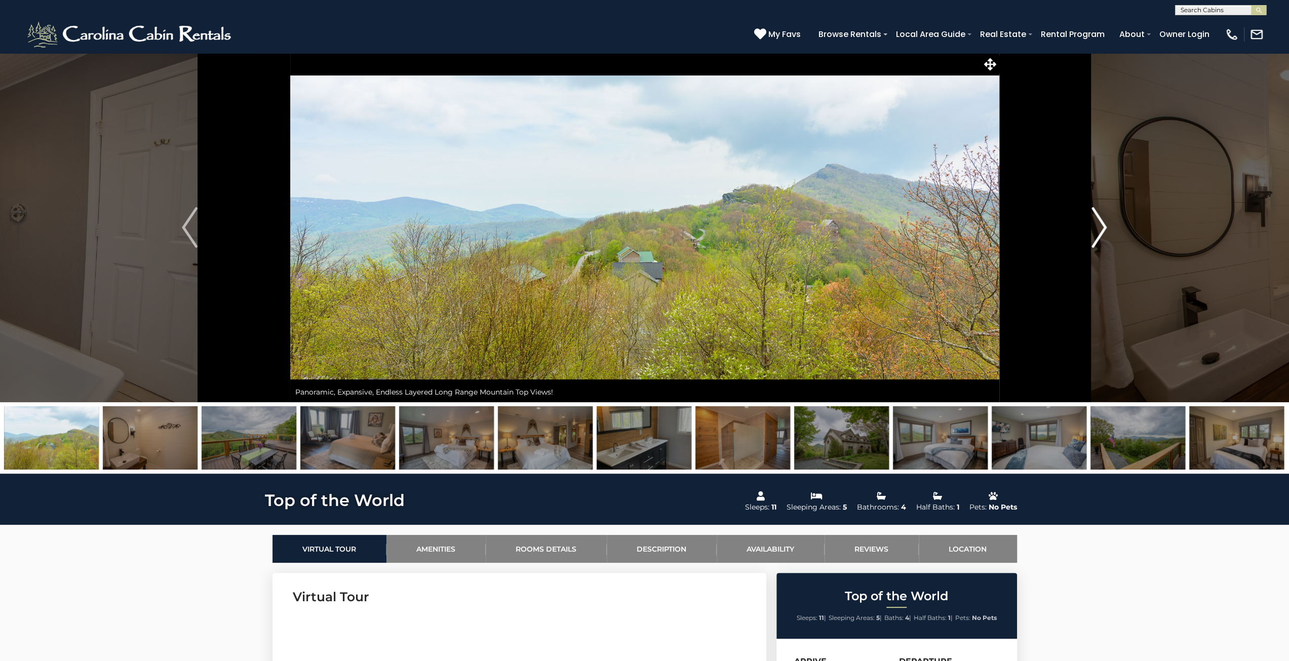
click at [1098, 227] on img "Next" at bounding box center [1098, 227] width 15 height 41
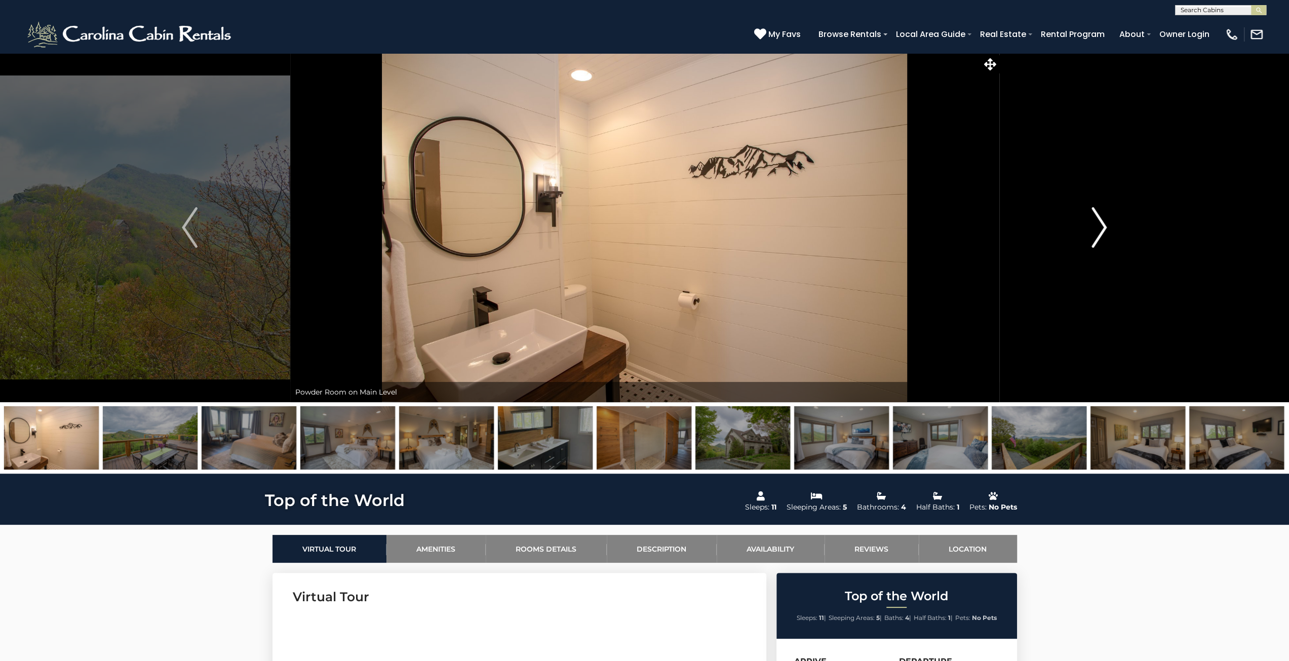
click at [1098, 227] on img "Next" at bounding box center [1098, 227] width 15 height 41
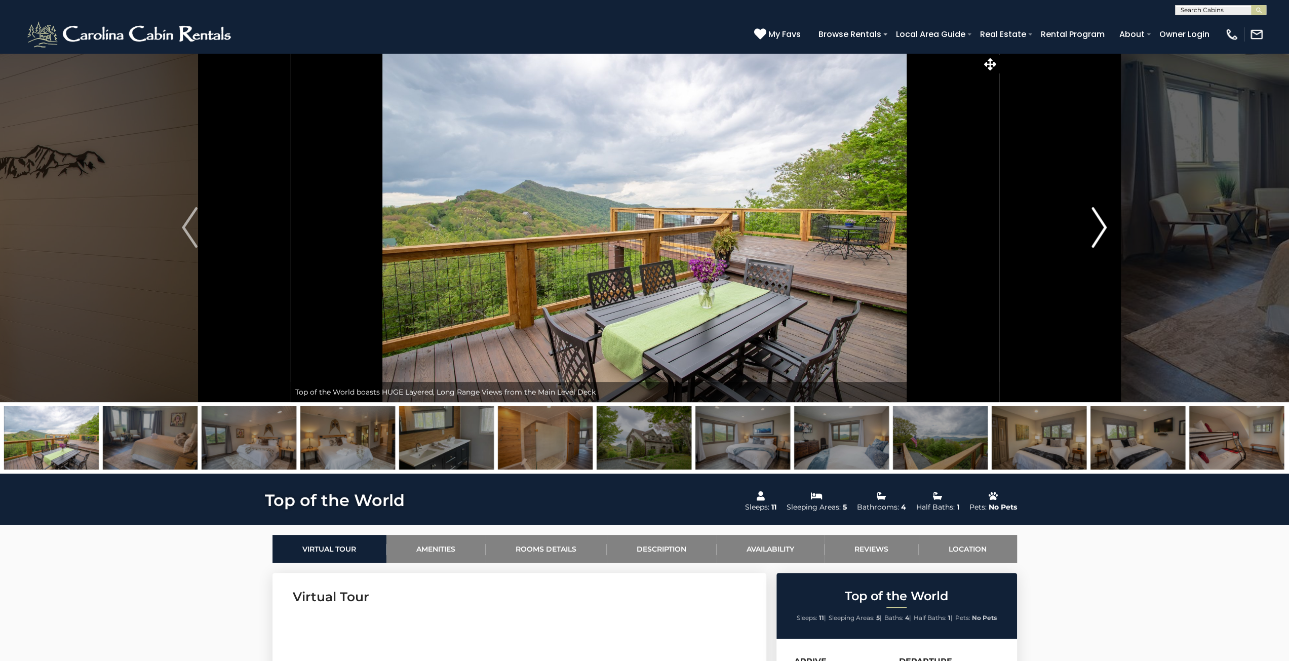
click at [1098, 227] on img "Next" at bounding box center [1098, 227] width 15 height 41
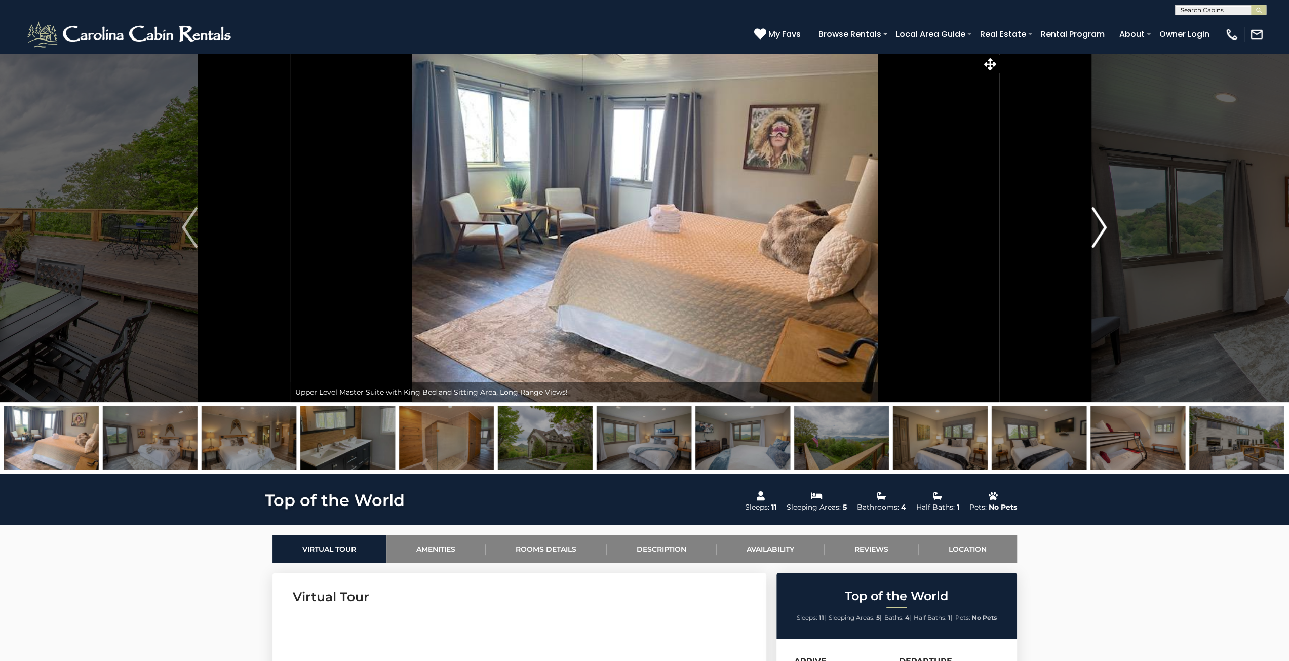
click at [1098, 227] on img "Next" at bounding box center [1098, 227] width 15 height 41
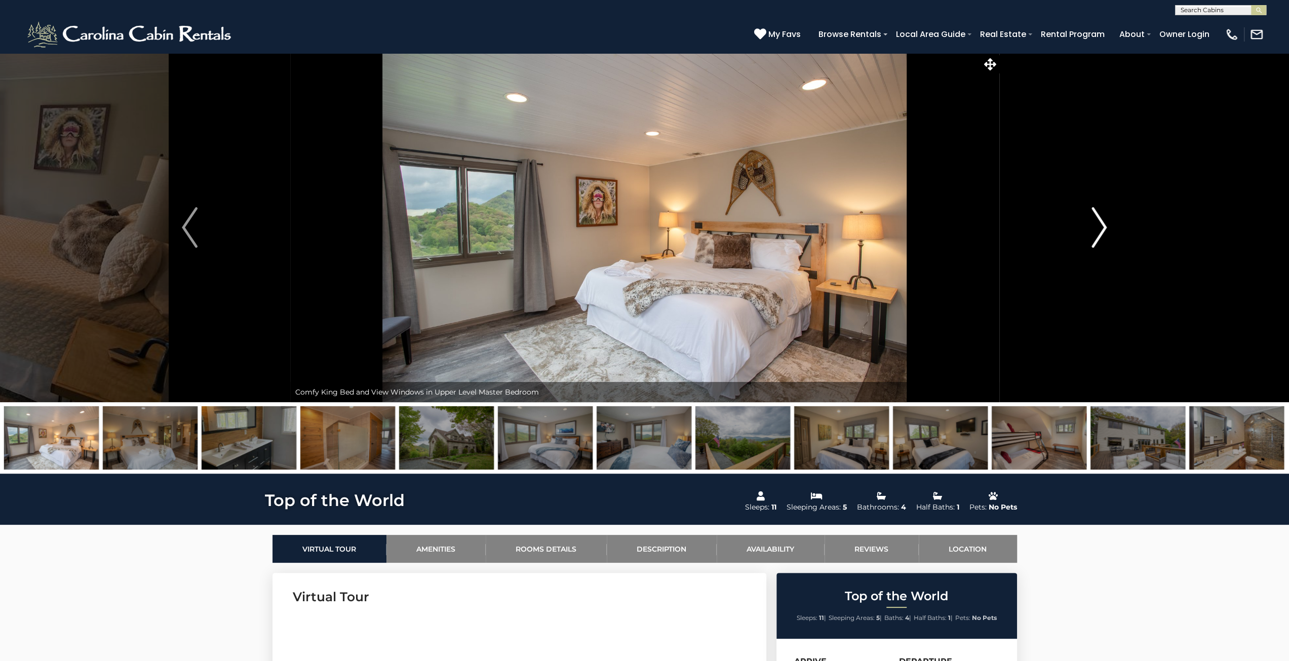
click at [1098, 227] on img "Next" at bounding box center [1098, 227] width 15 height 41
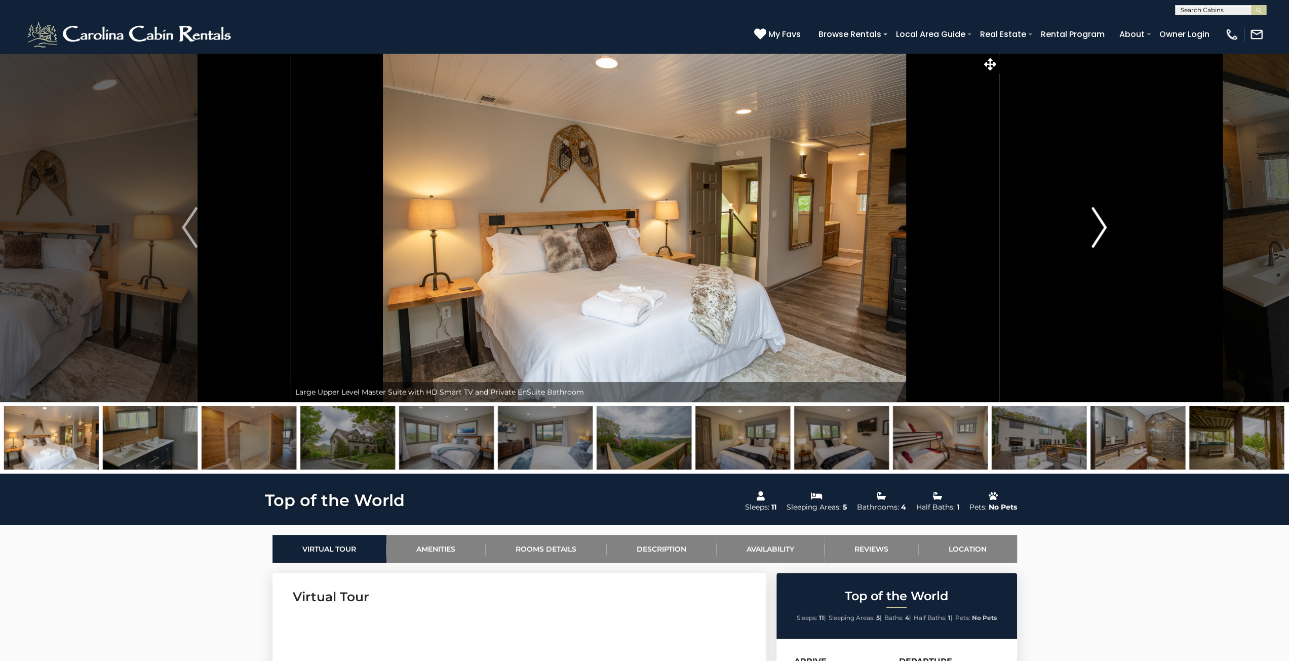
click at [1098, 227] on img "Next" at bounding box center [1098, 227] width 15 height 41
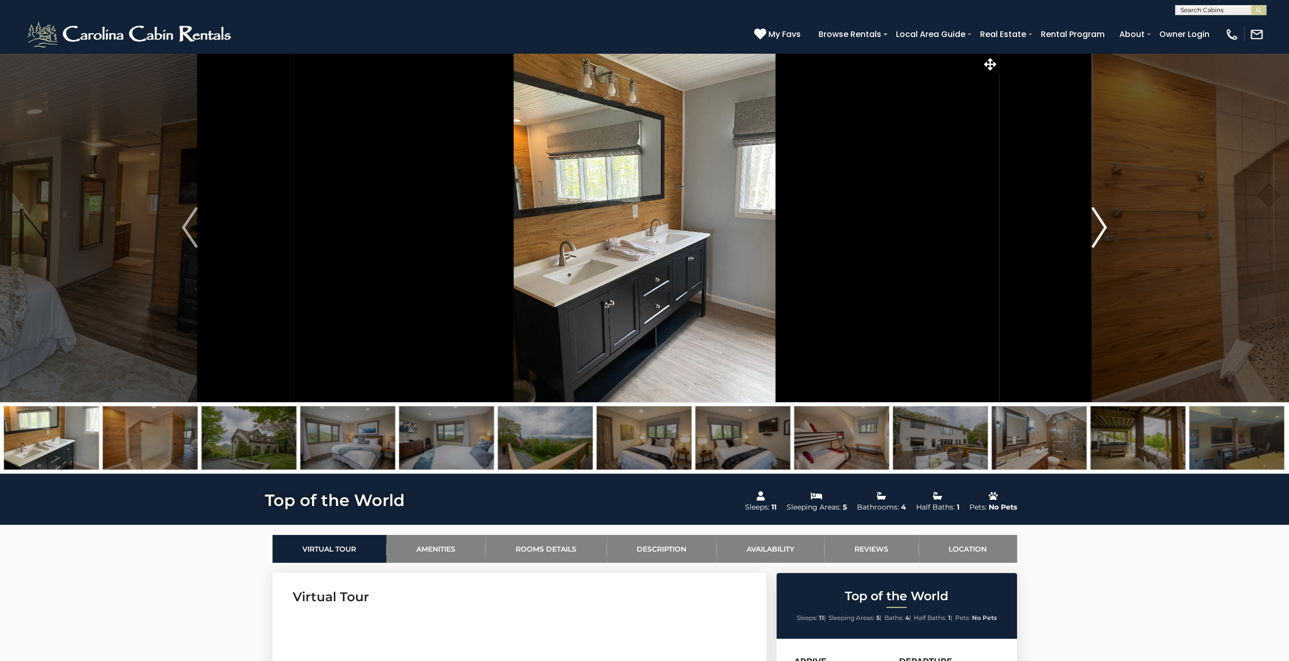
click at [1098, 227] on img "Next" at bounding box center [1098, 227] width 15 height 41
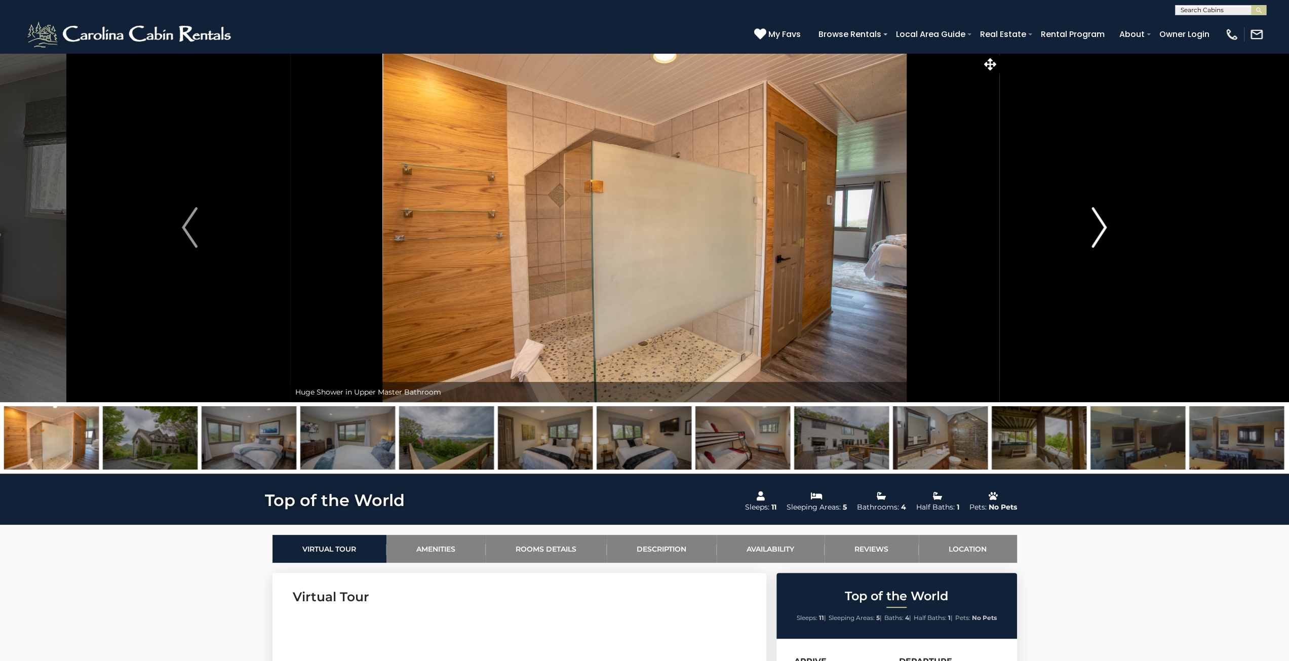
click at [1098, 227] on img "Next" at bounding box center [1098, 227] width 15 height 41
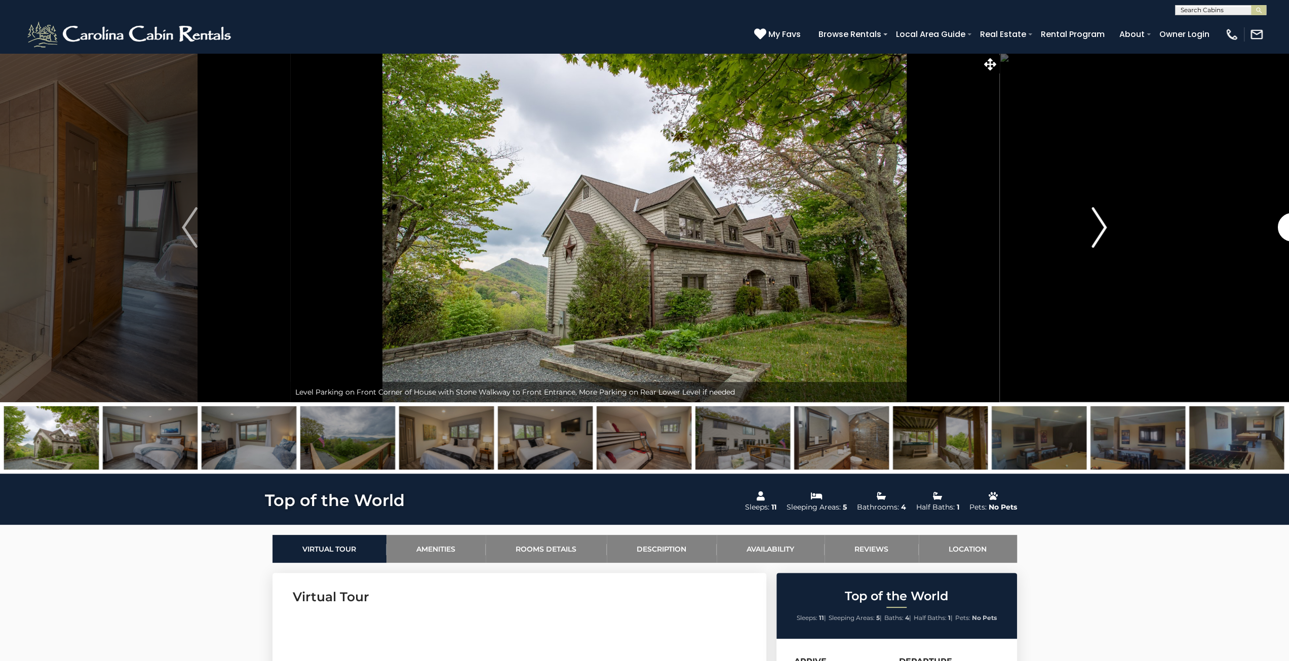
click at [1098, 227] on img "Next" at bounding box center [1098, 227] width 15 height 41
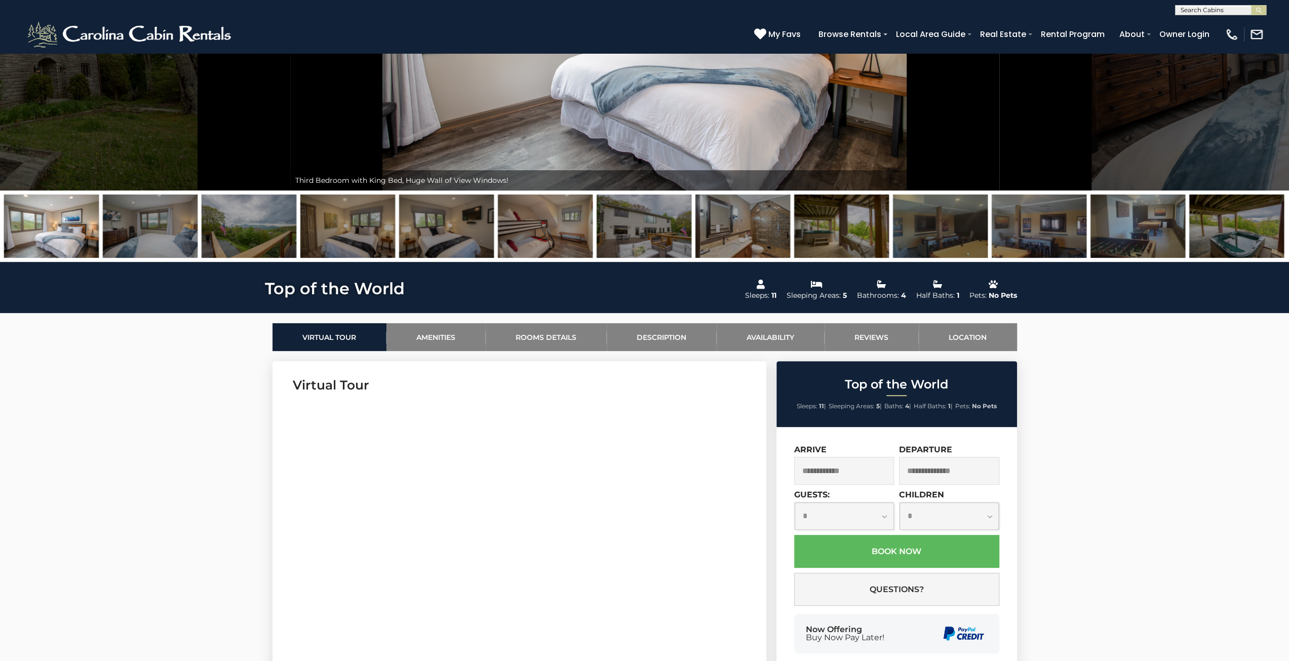
scroll to position [203, 0]
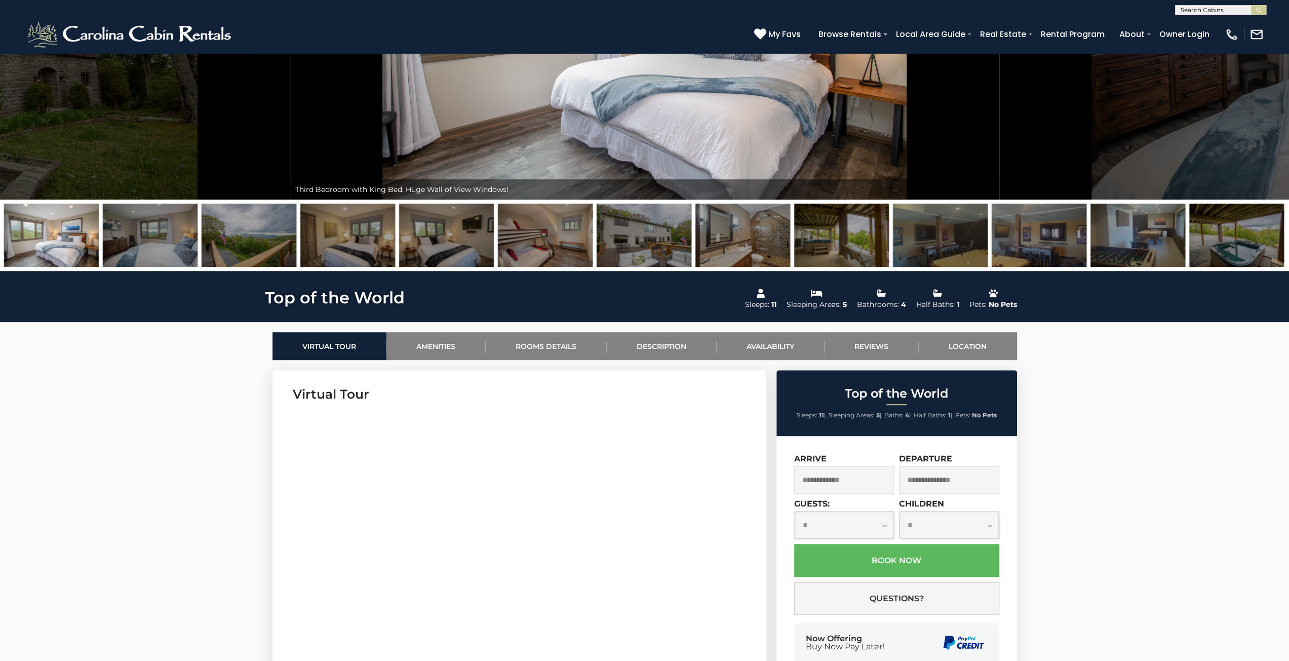
click at [851, 481] on input "text" at bounding box center [844, 480] width 100 height 28
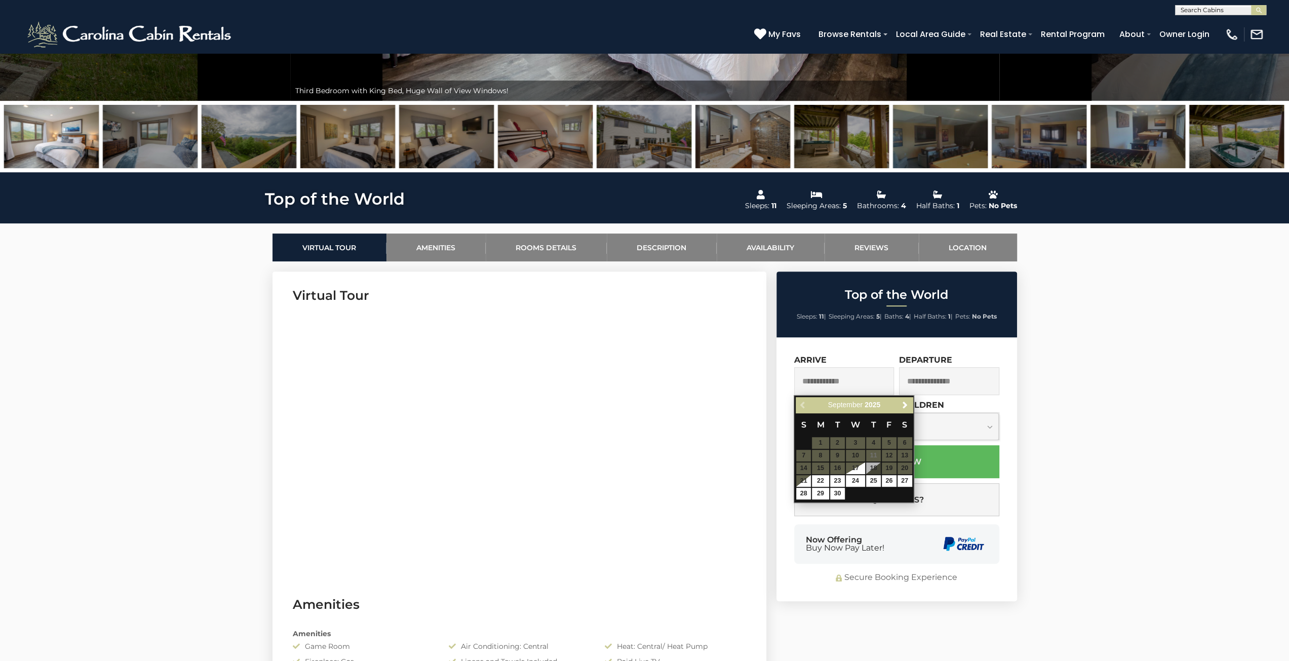
scroll to position [304, 0]
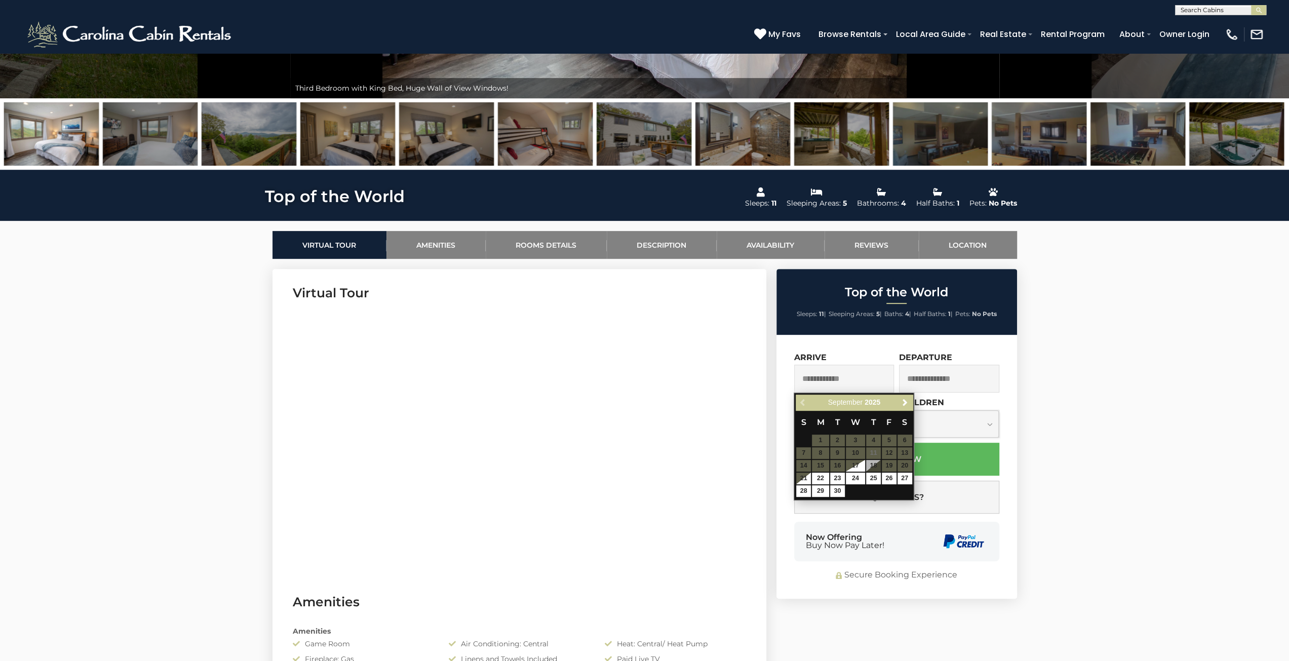
click at [904, 409] on div "Previous Next [DATE]" at bounding box center [854, 403] width 116 height 16
click at [906, 404] on span "Next" at bounding box center [905, 402] width 8 height 8
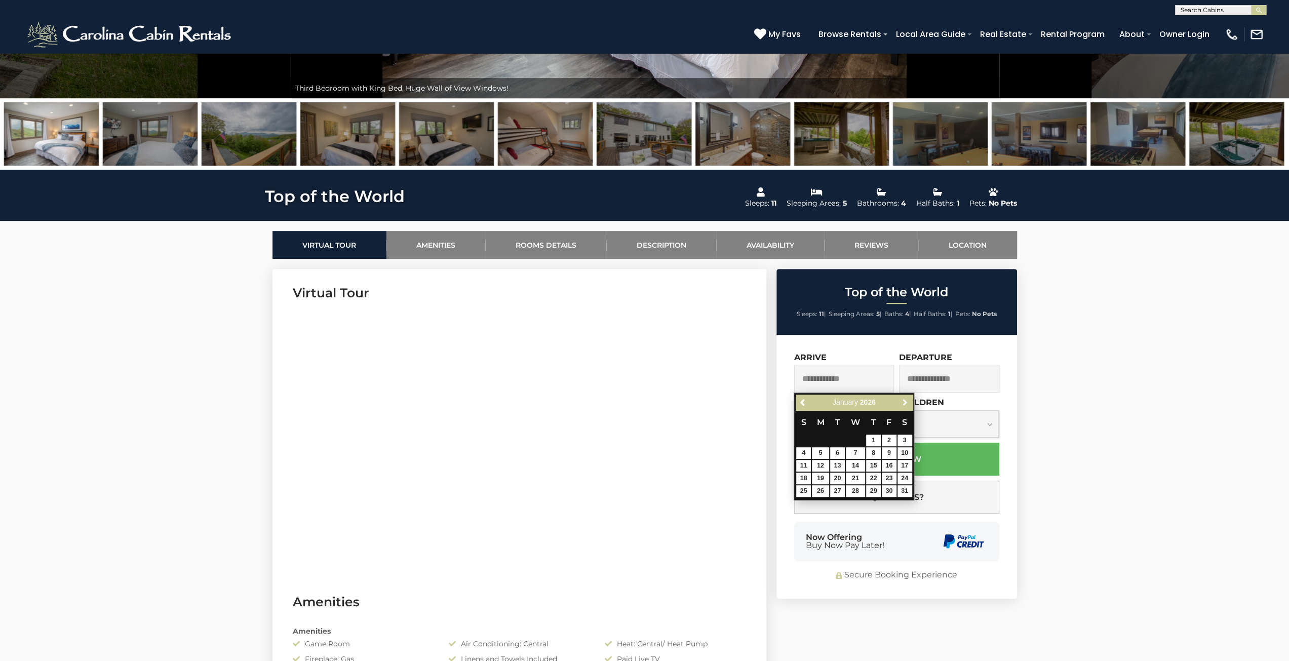
click at [906, 404] on span "Next" at bounding box center [905, 402] width 8 height 8
click at [800, 402] on span "Previous" at bounding box center [803, 402] width 8 height 8
click at [907, 401] on span "Next" at bounding box center [905, 402] width 8 height 8
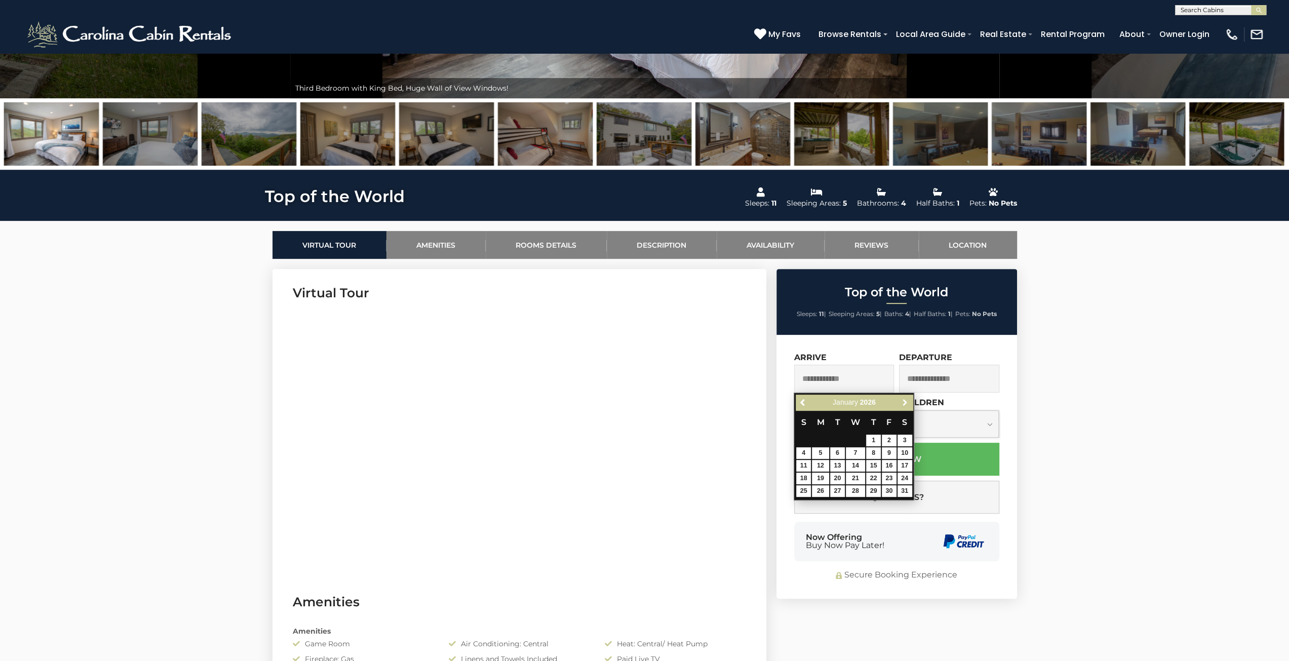
click at [907, 401] on span "Next" at bounding box center [905, 402] width 8 height 8
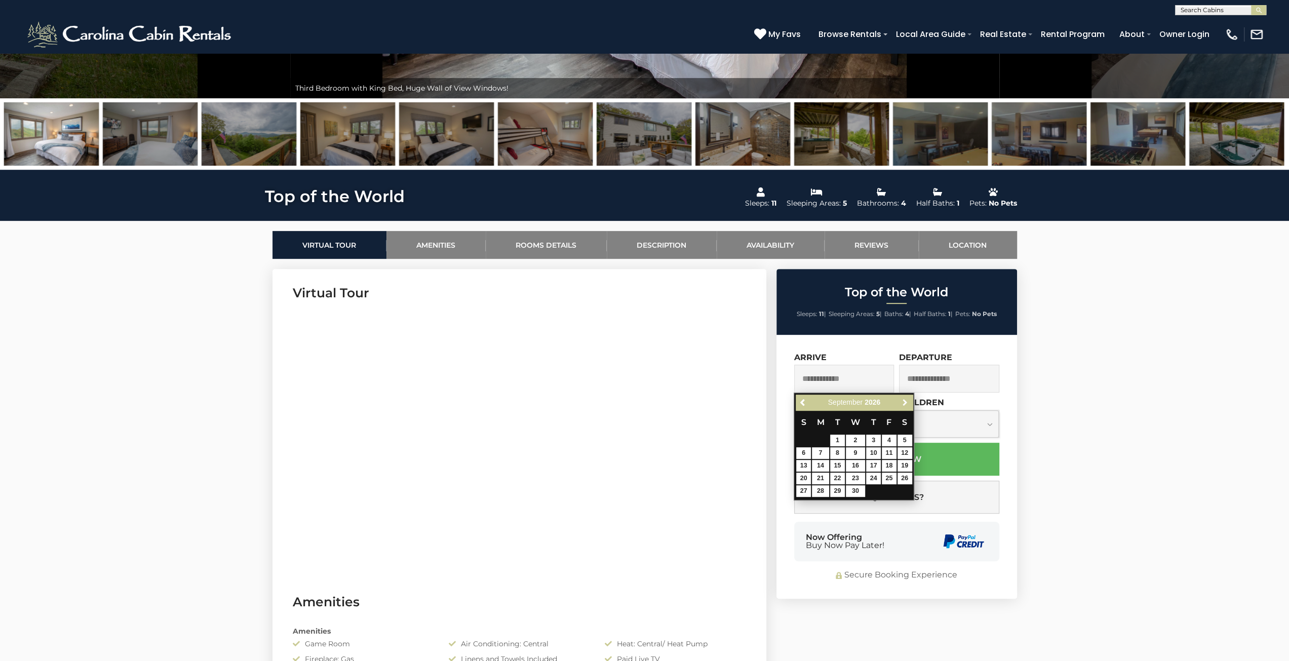
click at [907, 401] on span "Next" at bounding box center [905, 402] width 8 height 8
click at [905, 400] on span "Next" at bounding box center [905, 402] width 8 height 8
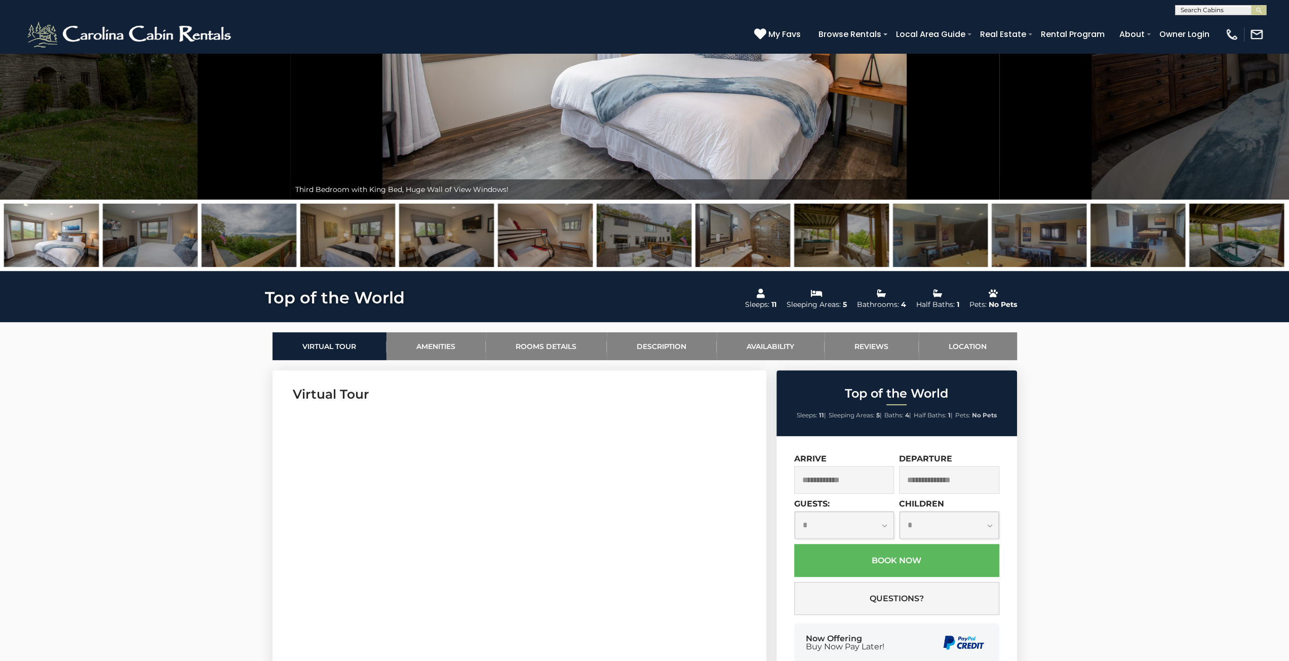
scroll to position [0, 0]
